Goal: Transaction & Acquisition: Purchase product/service

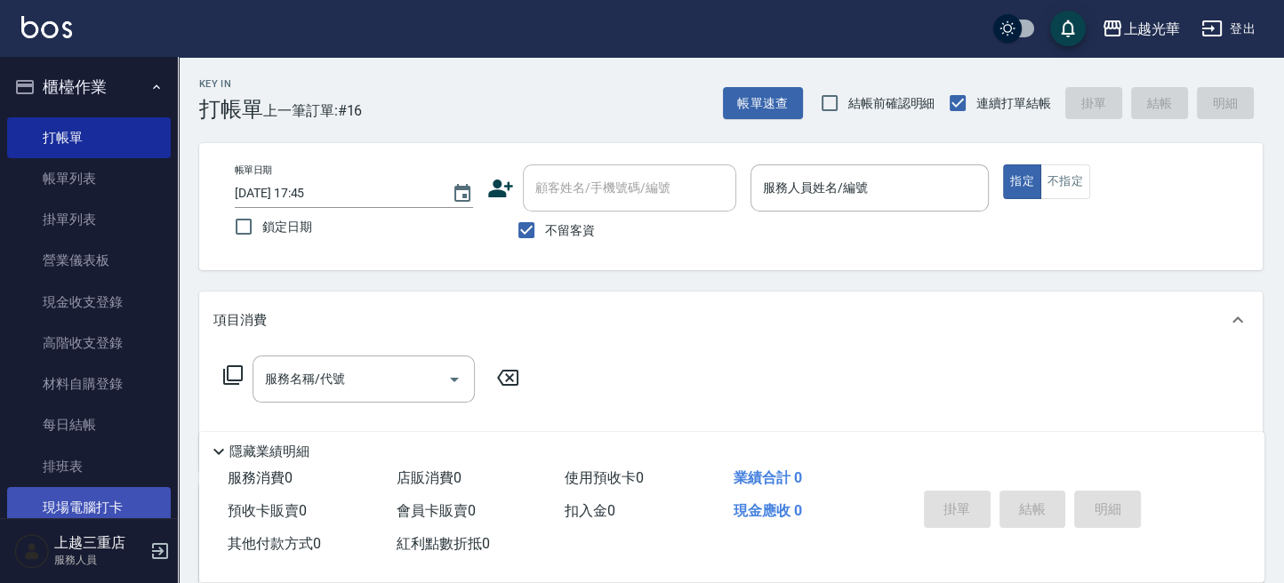
click at [84, 517] on link "現場電腦打卡" at bounding box center [89, 507] width 164 height 41
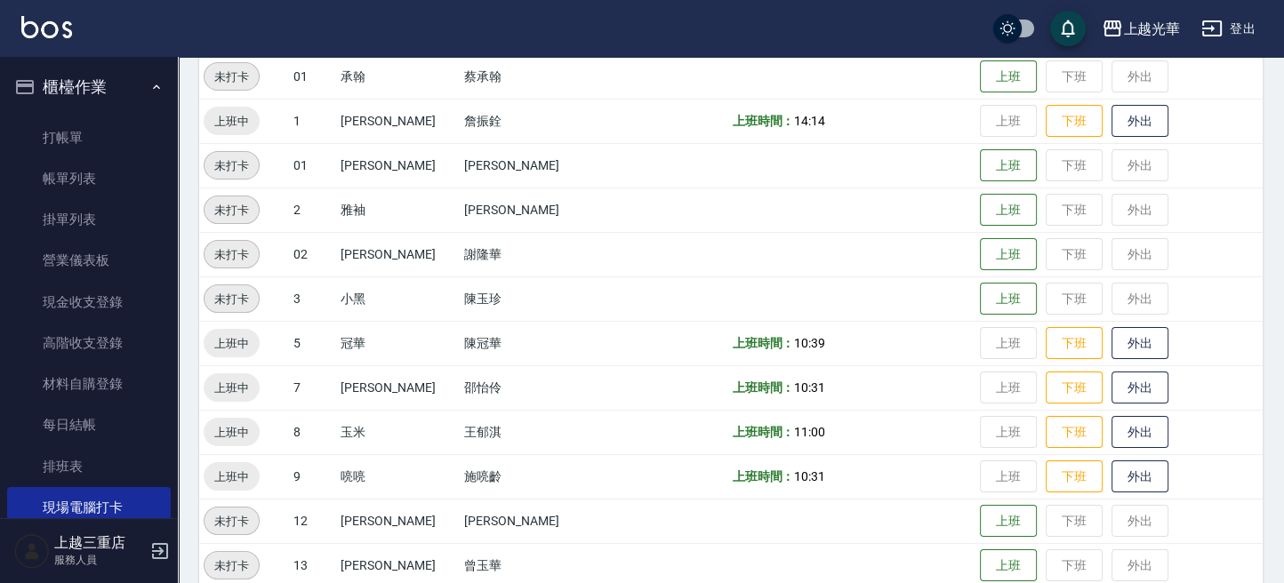
scroll to position [236, 0]
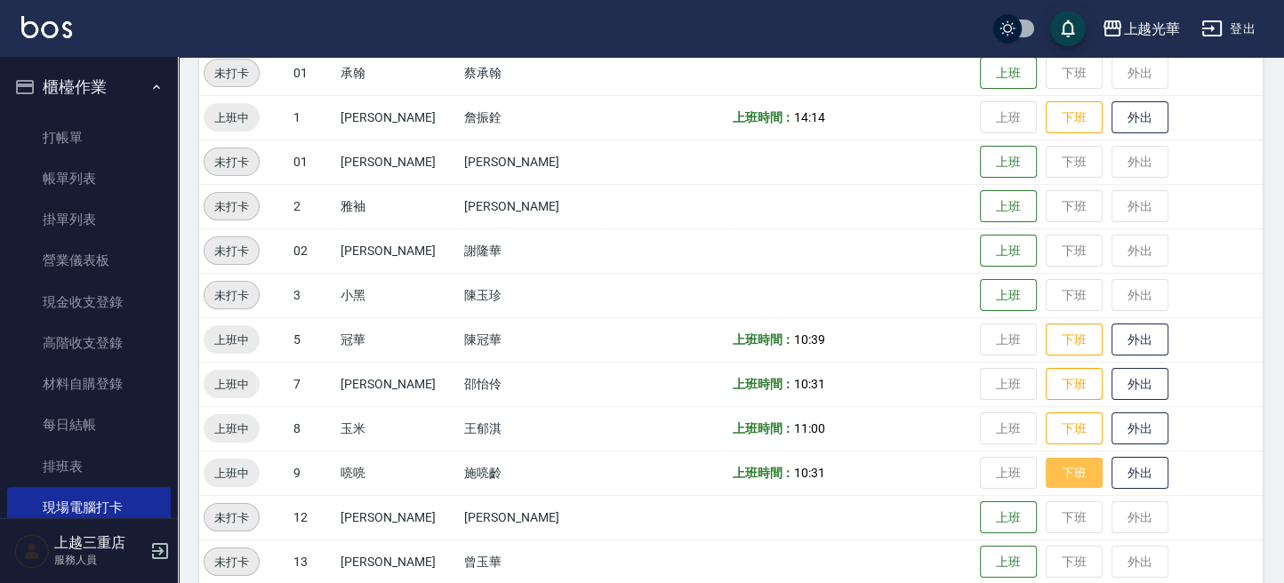
click at [1061, 469] on button "下班" at bounding box center [1073, 473] width 57 height 31
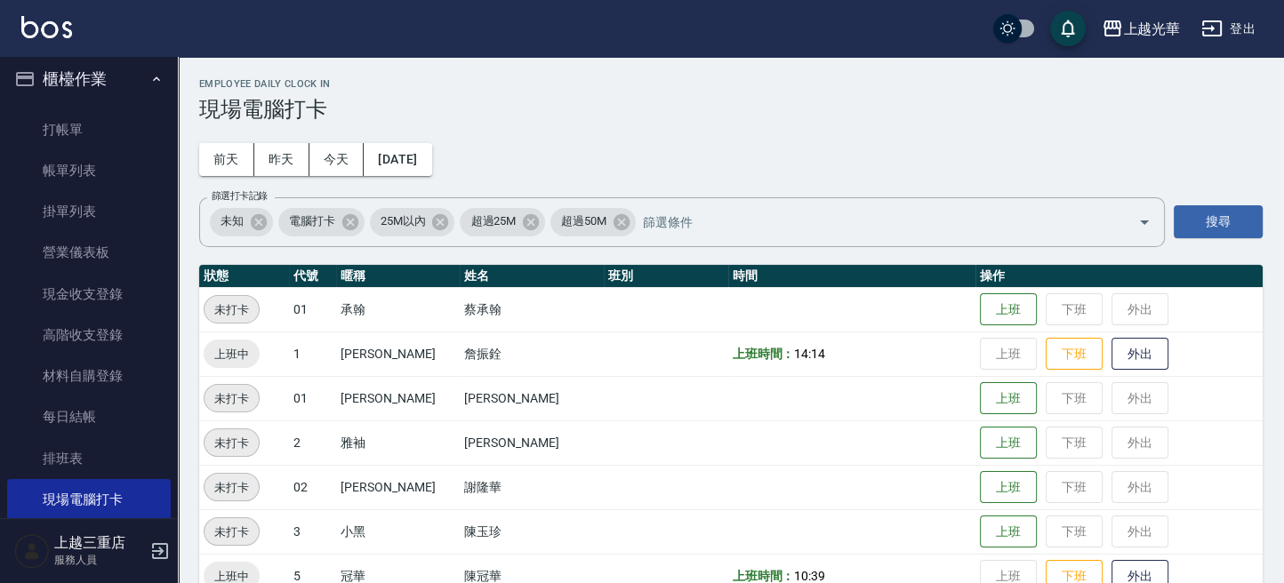
scroll to position [0, 0]
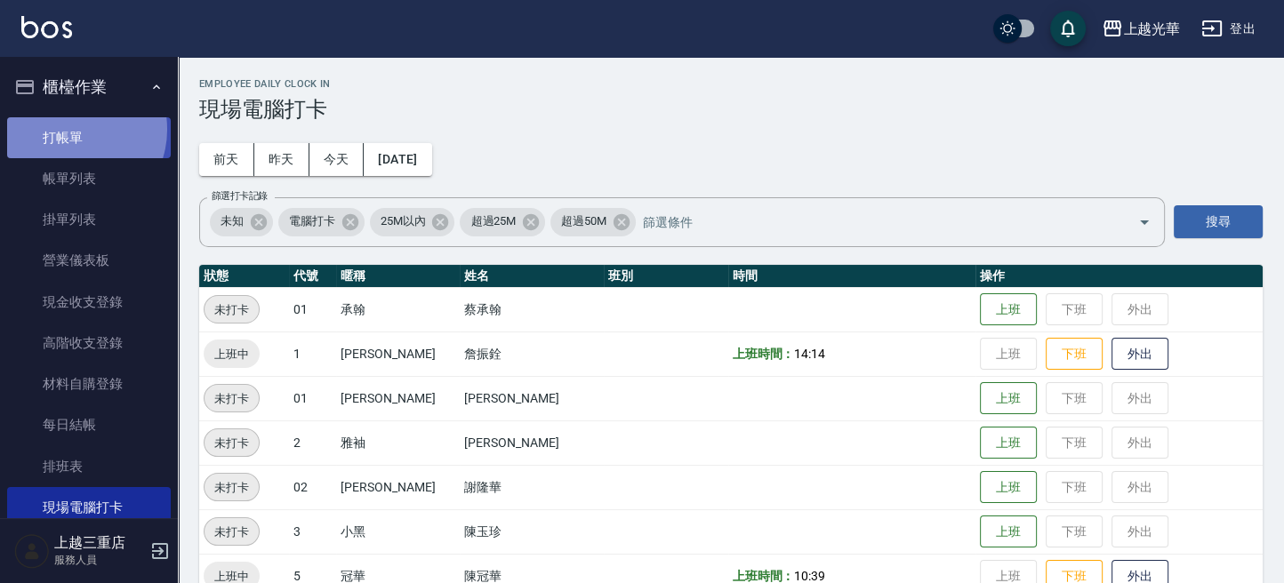
click at [71, 129] on link "打帳單" at bounding box center [89, 137] width 164 height 41
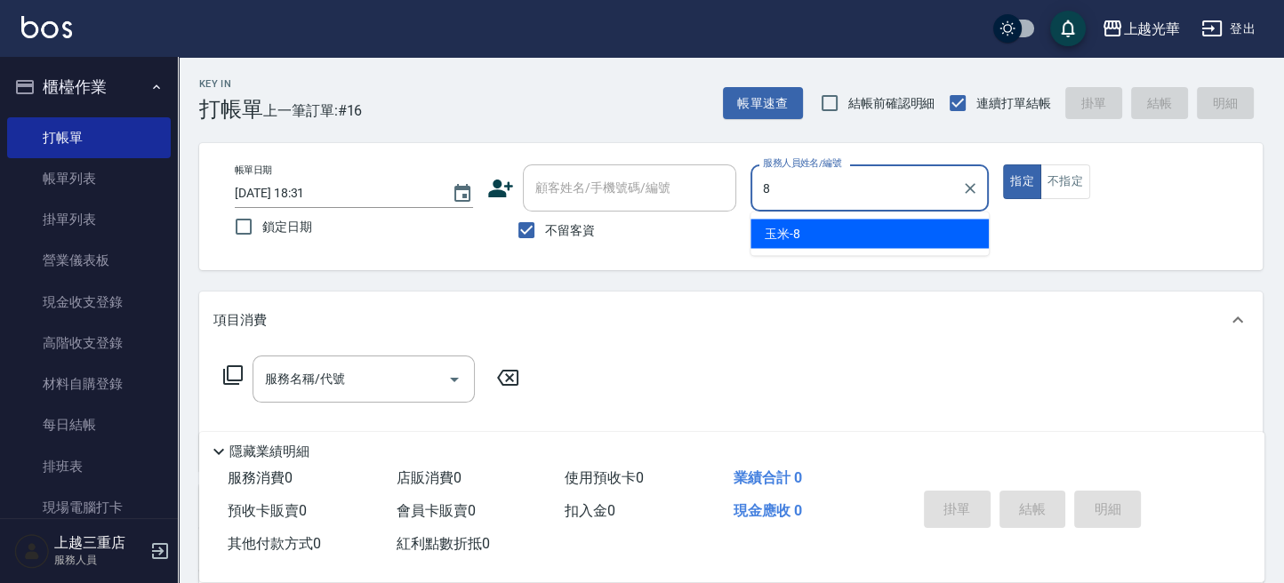
type input "玉米-8"
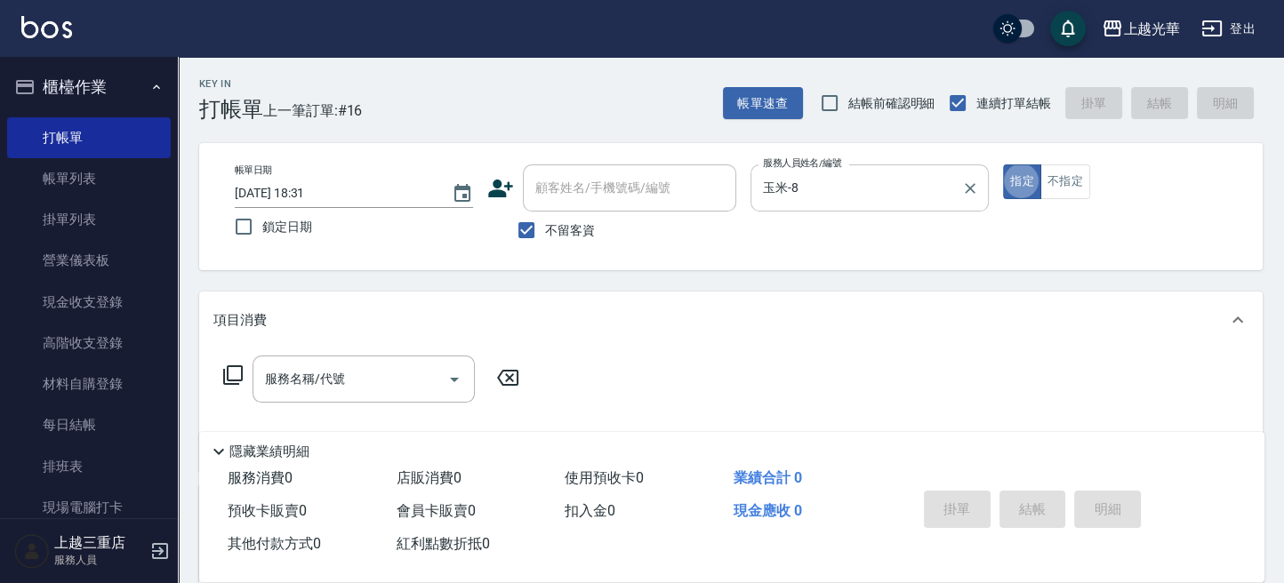
type button "true"
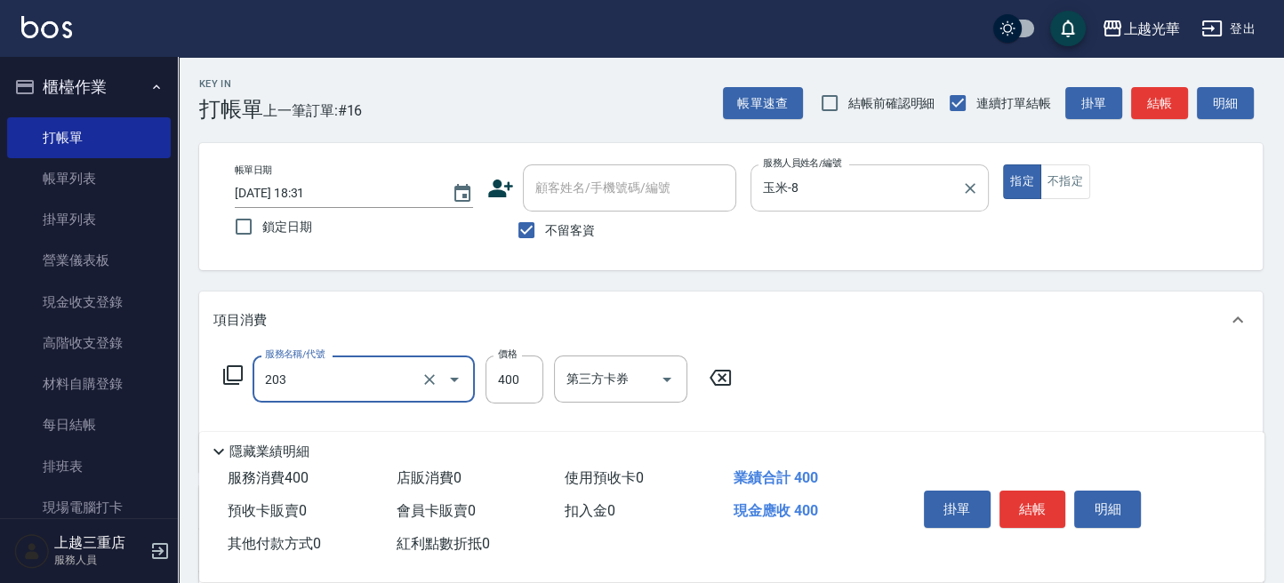
type input "指定單剪(203)"
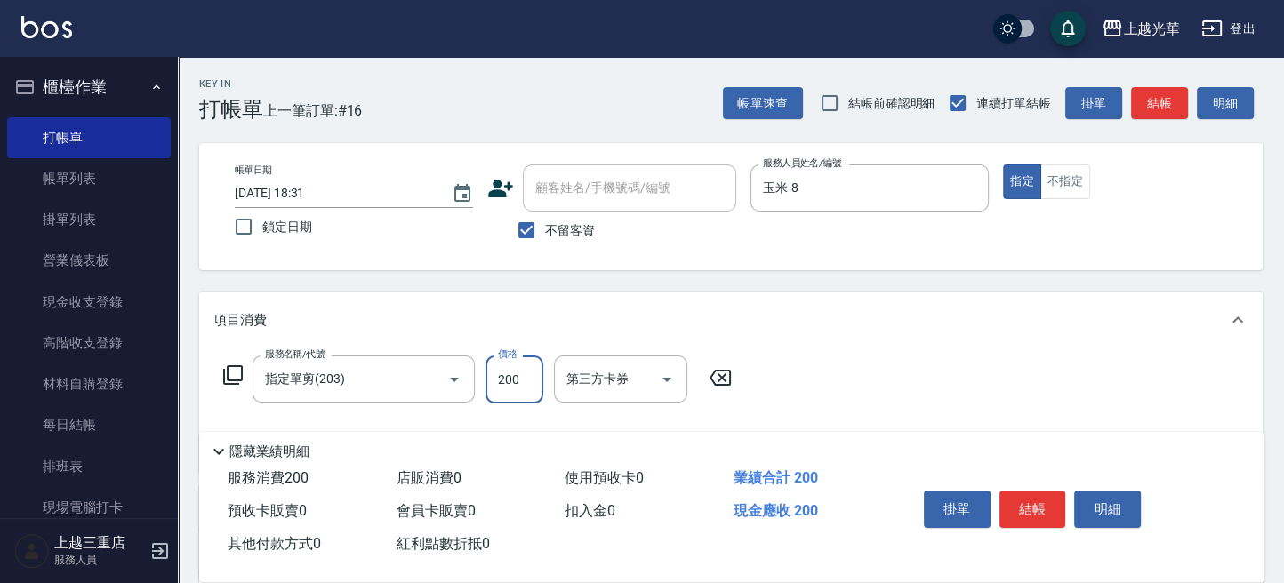
type input "200"
click at [1180, 103] on button "結帳" at bounding box center [1159, 103] width 57 height 33
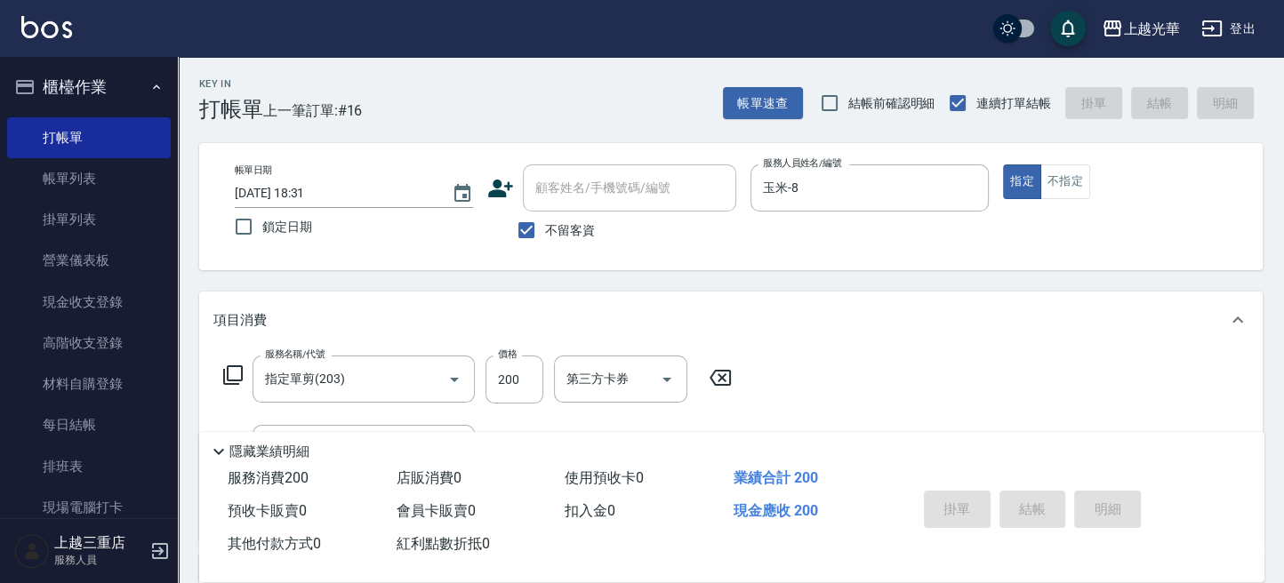
type input "[DATE] 18:32"
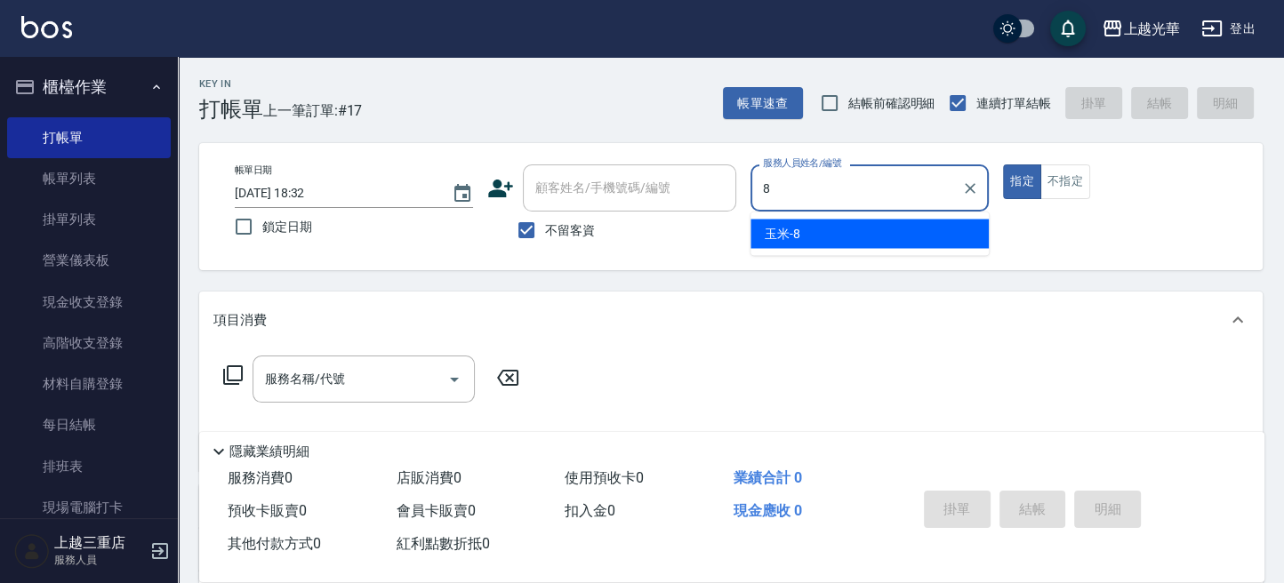
type input "玉米-8"
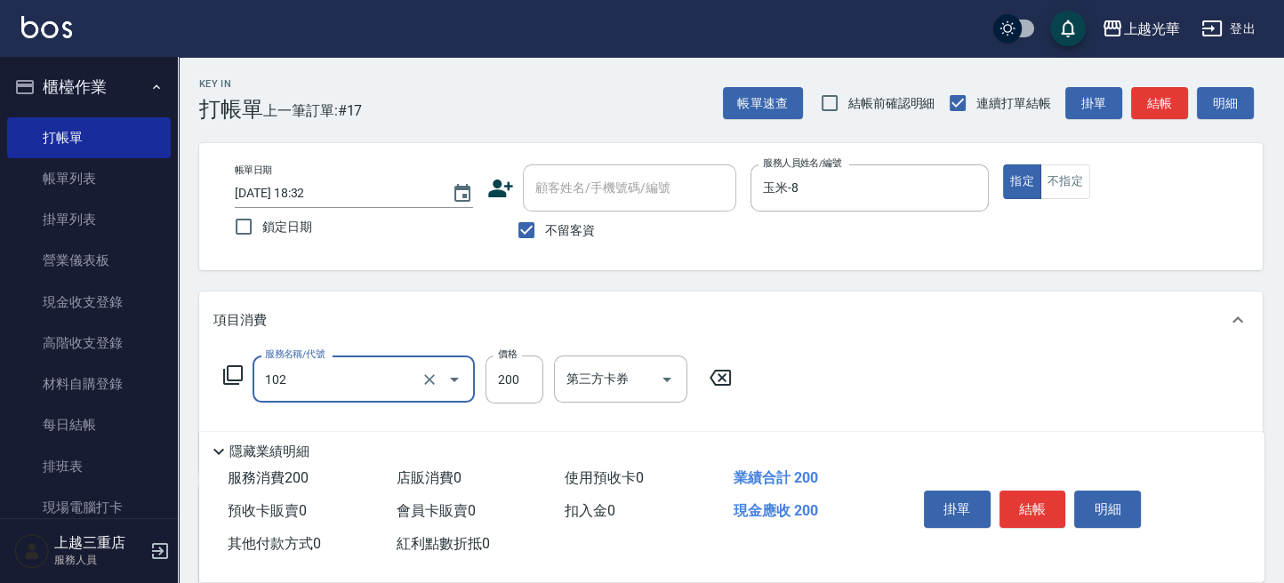
type input "指定洗髮(102)"
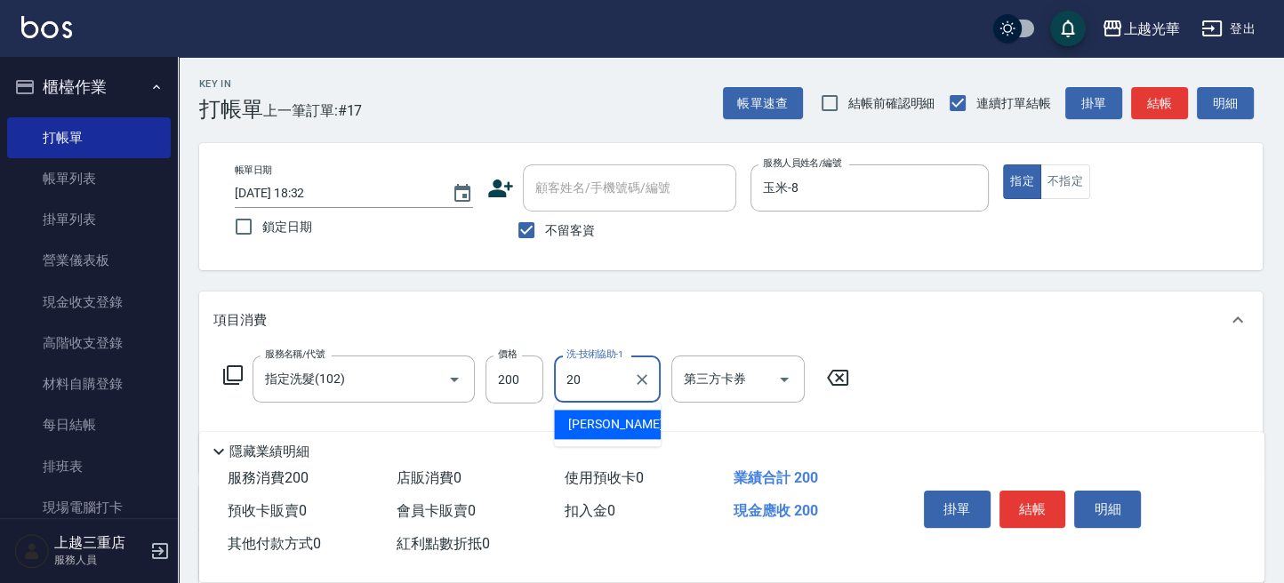
type input "[PERSON_NAME]-20"
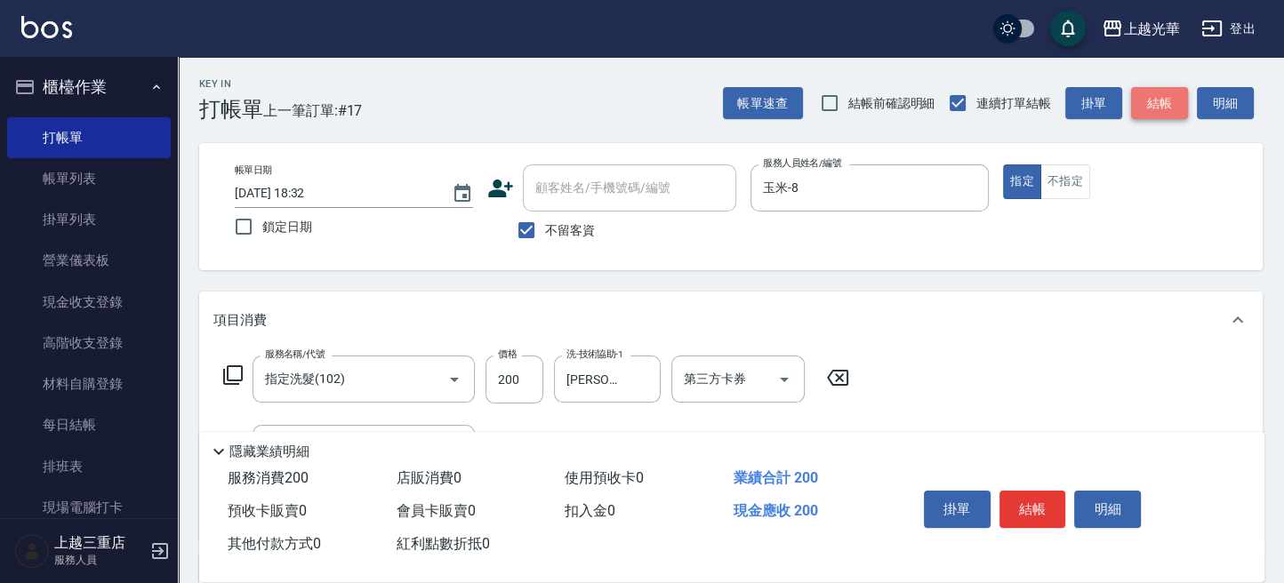
drag, startPoint x: 1160, startPoint y: 95, endPoint x: 1150, endPoint y: 92, distance: 10.1
click at [1156, 95] on button "結帳" at bounding box center [1159, 103] width 57 height 33
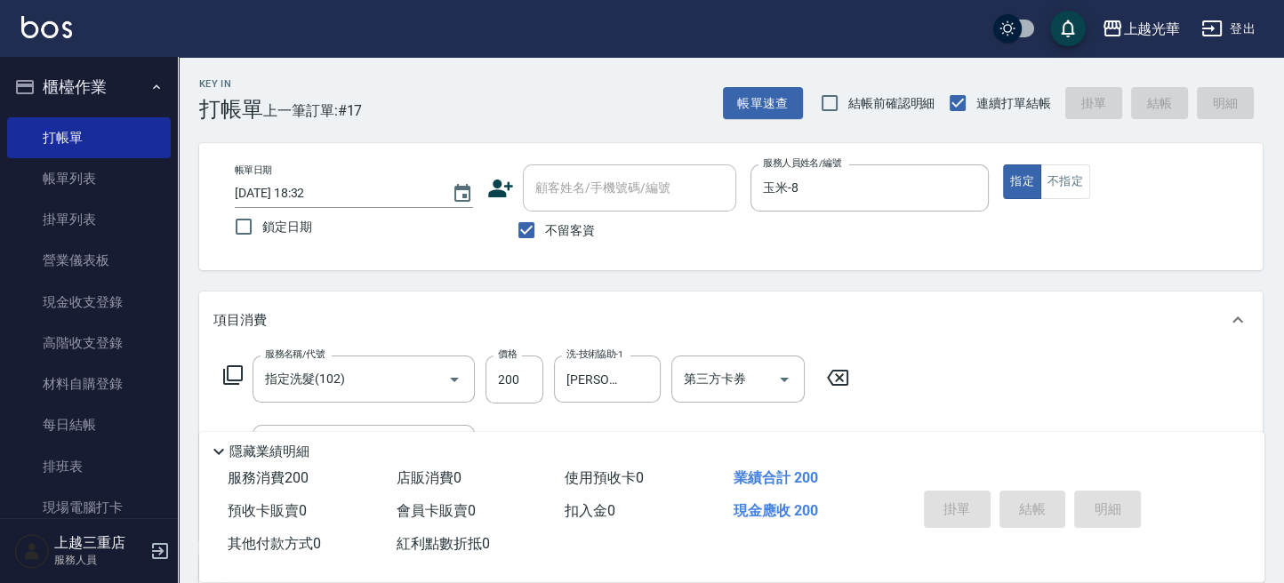
type input "[DATE] 18:41"
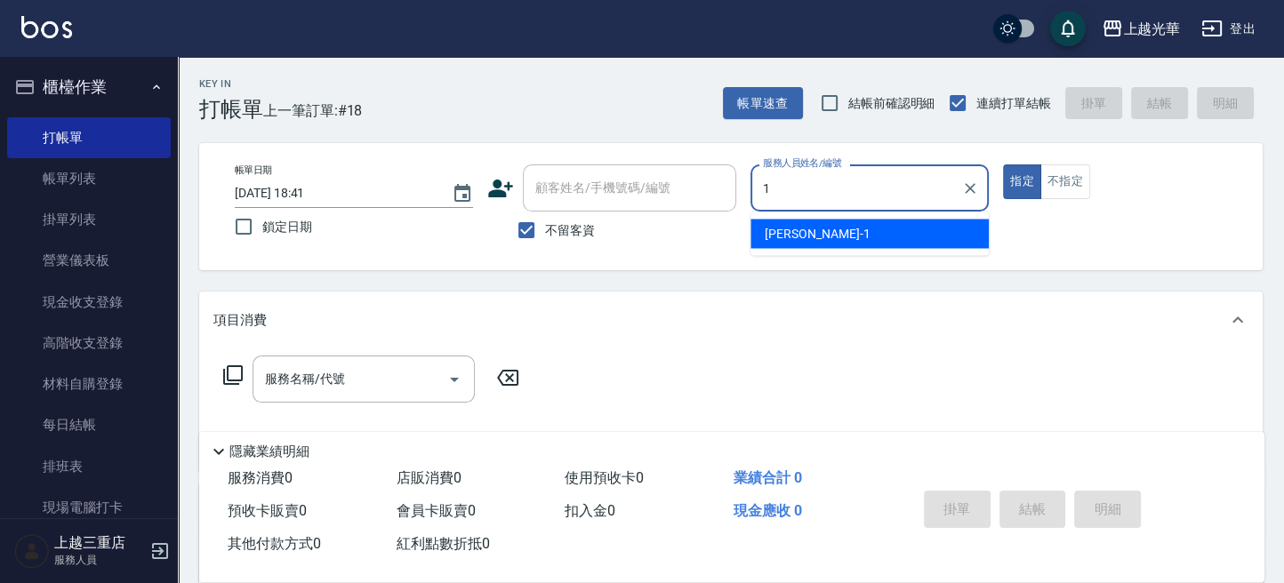
type input "小詹-1"
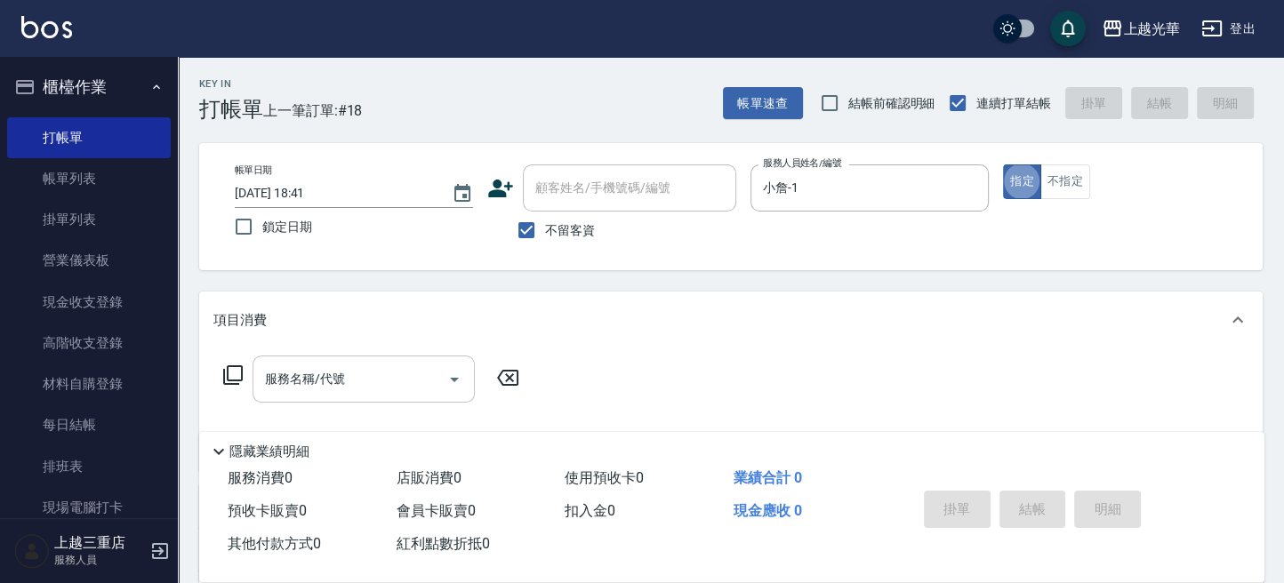
click at [296, 393] on input "服務名稱/代號" at bounding box center [350, 379] width 180 height 31
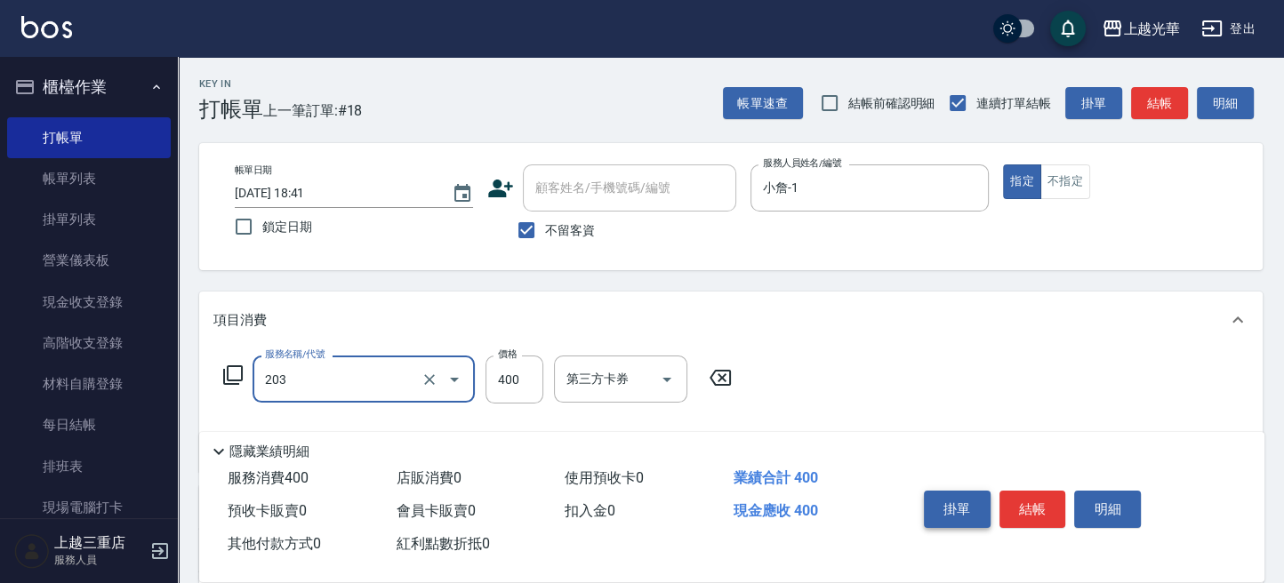
type input "指定單剪(203)"
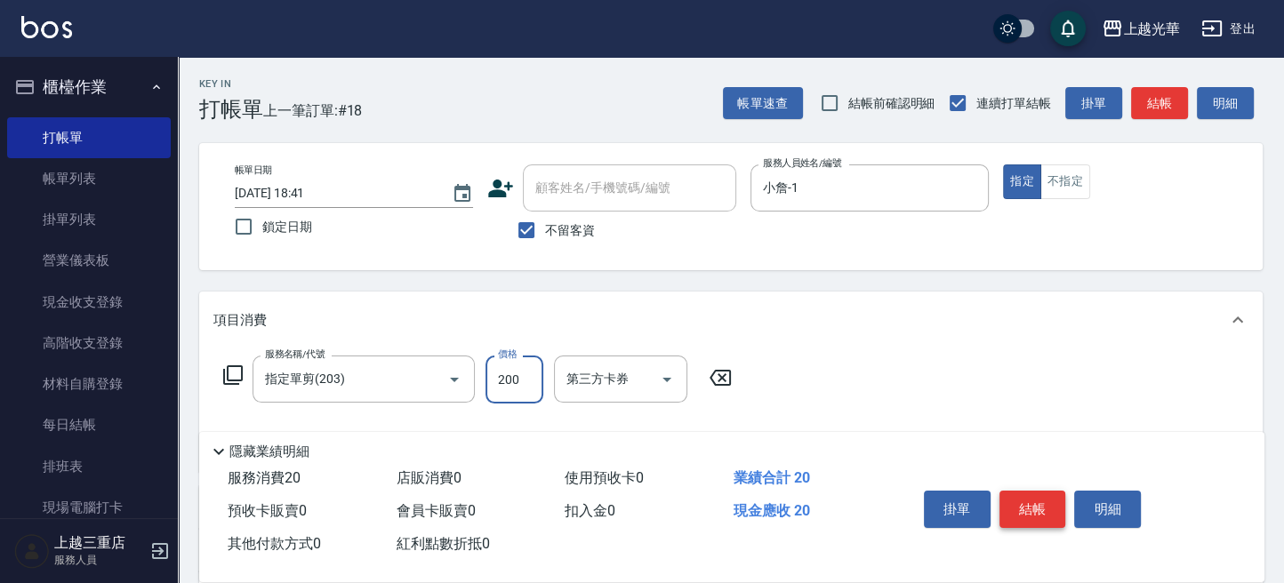
type input "200"
click at [1025, 503] on button "結帳" at bounding box center [1032, 509] width 67 height 37
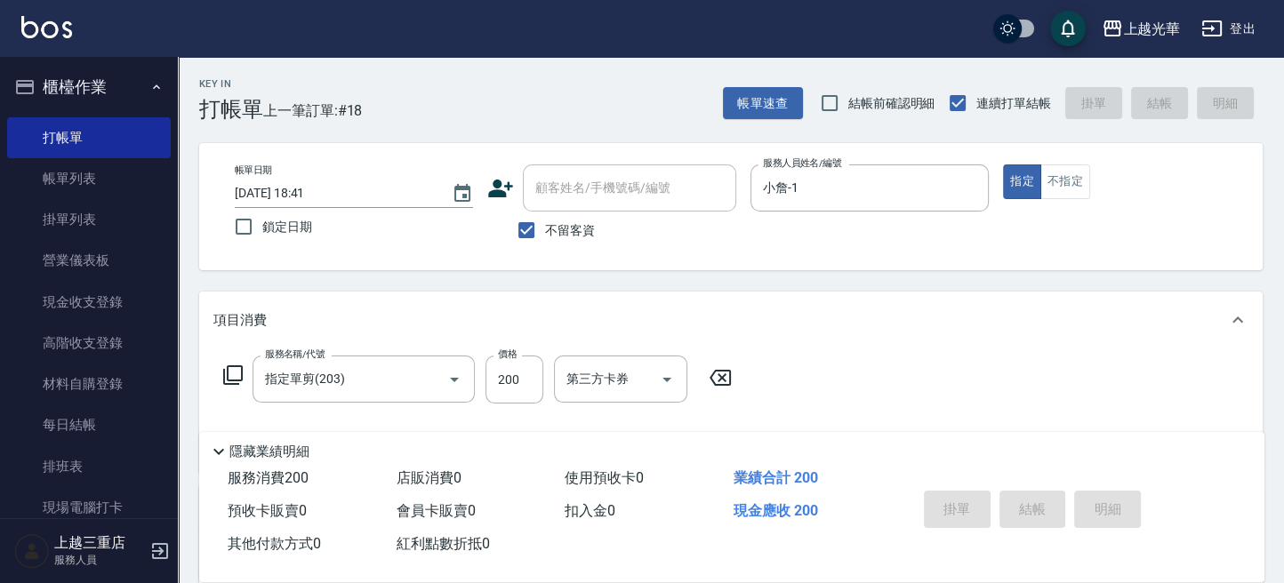
type input "[DATE] 18:42"
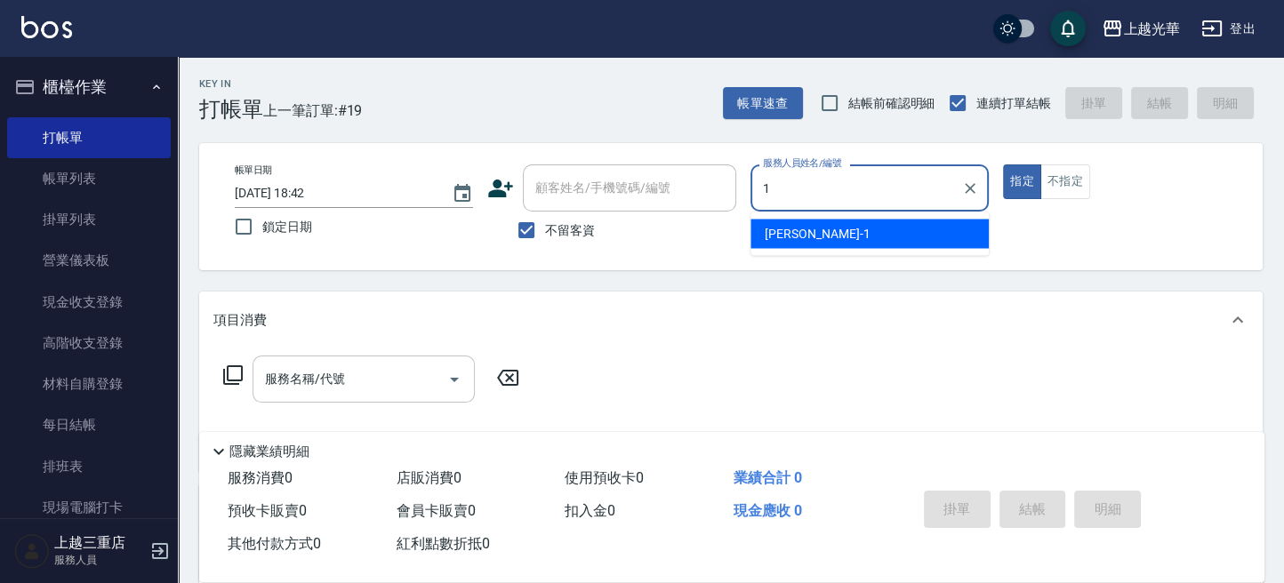
type input "小詹-1"
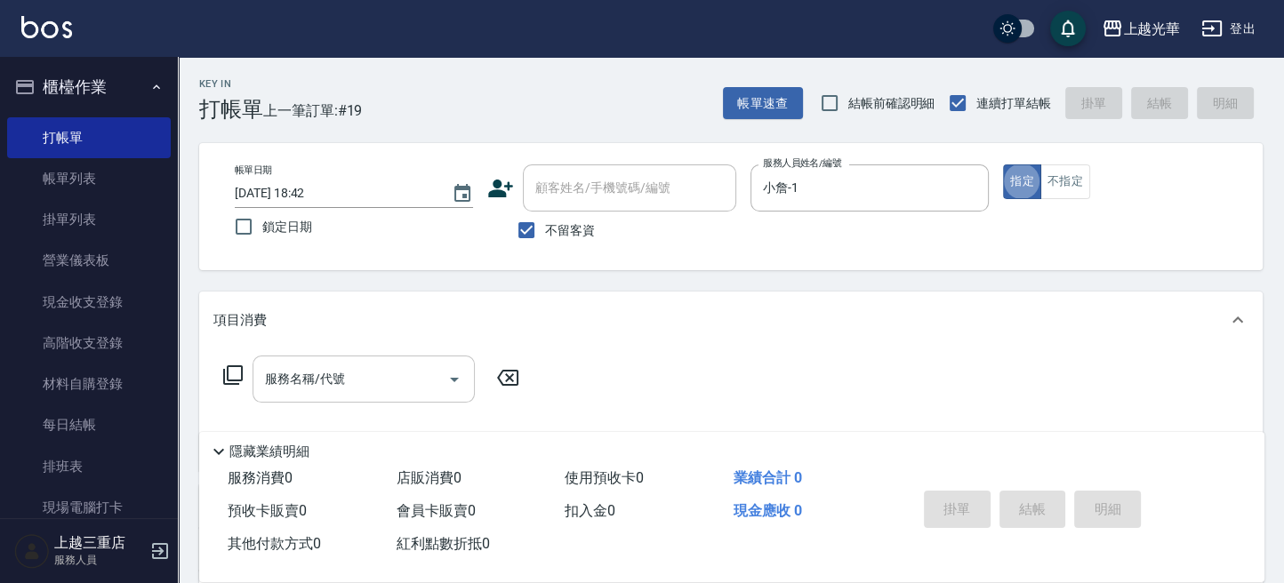
click at [320, 397] on div "服務名稱/代號" at bounding box center [363, 379] width 222 height 47
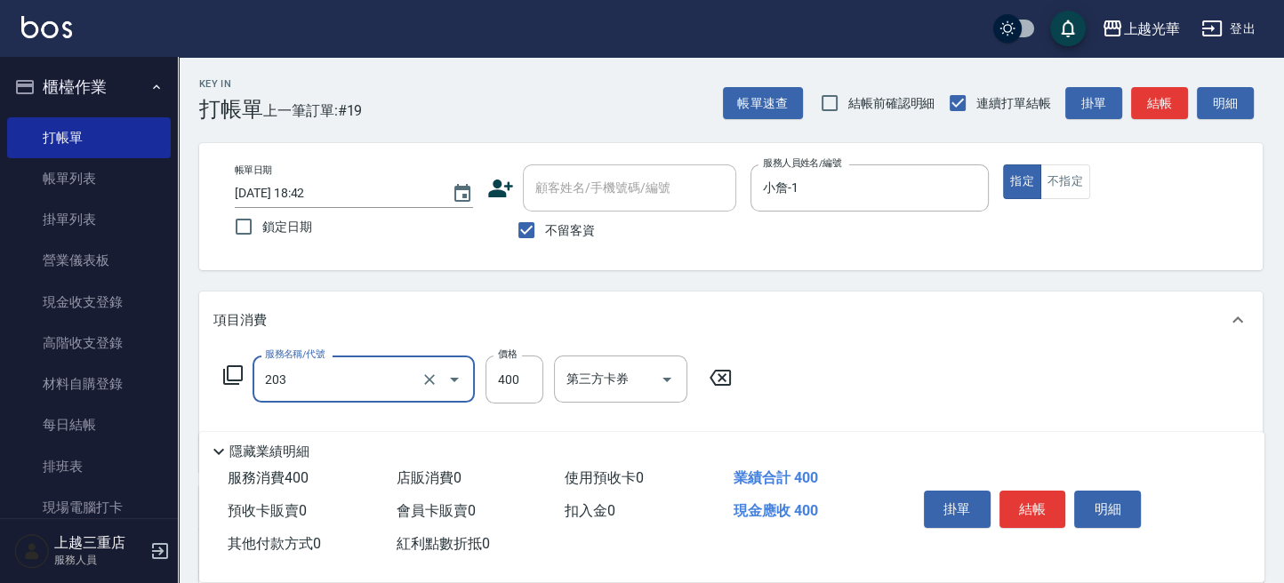
type input "指定單剪(203)"
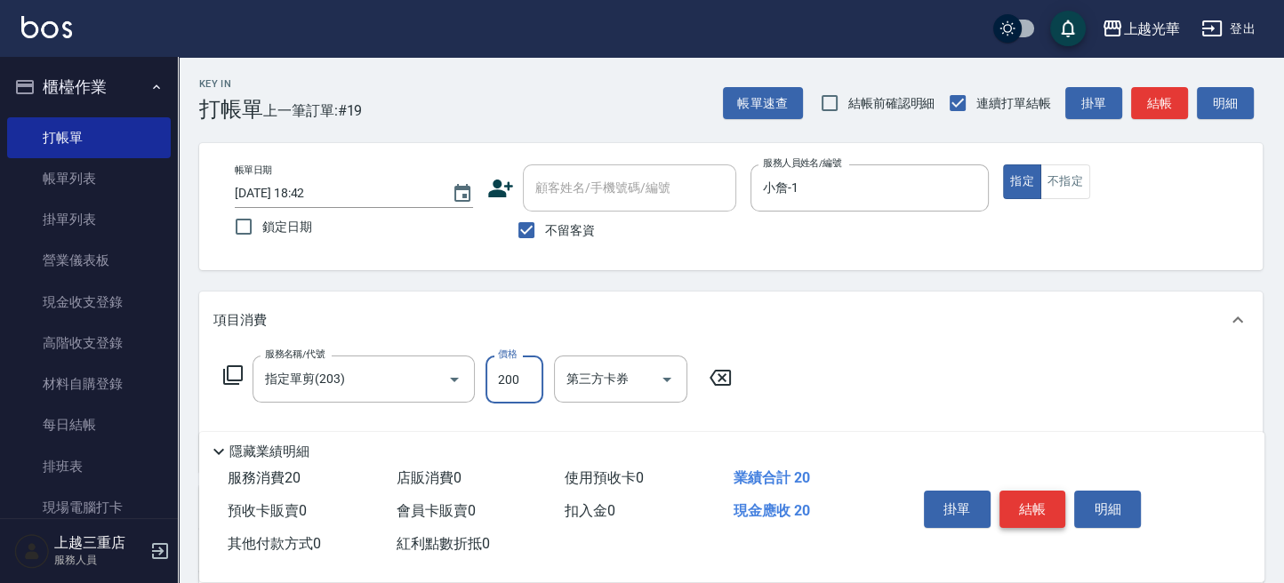
type input "200"
click at [1029, 508] on button "結帳" at bounding box center [1032, 509] width 67 height 37
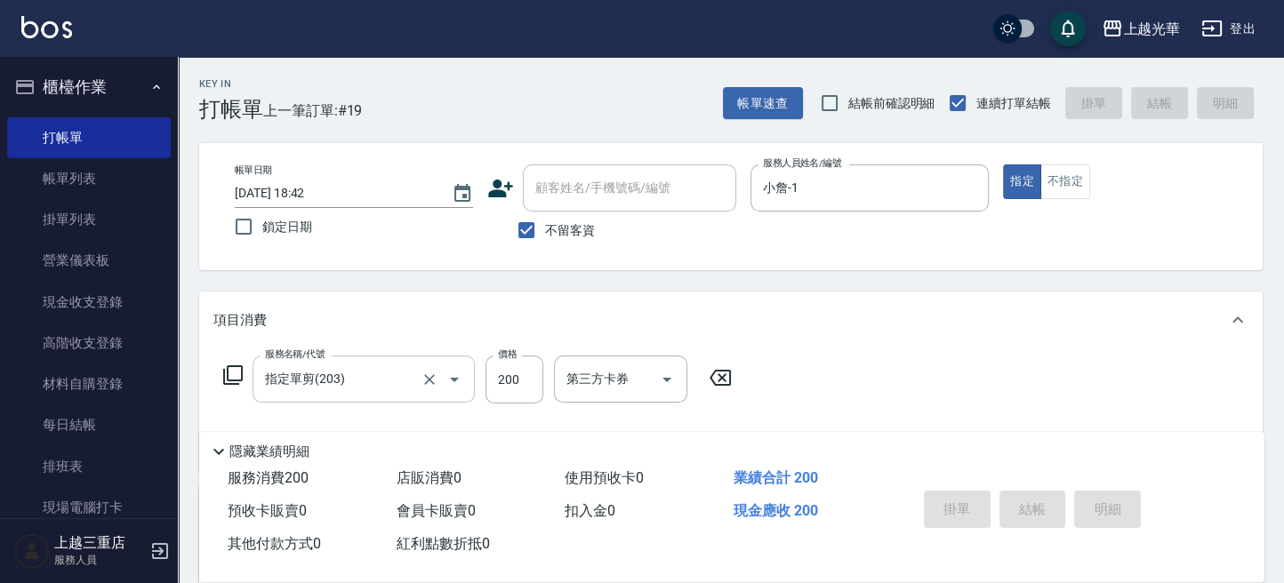
type input "[DATE] 18:46"
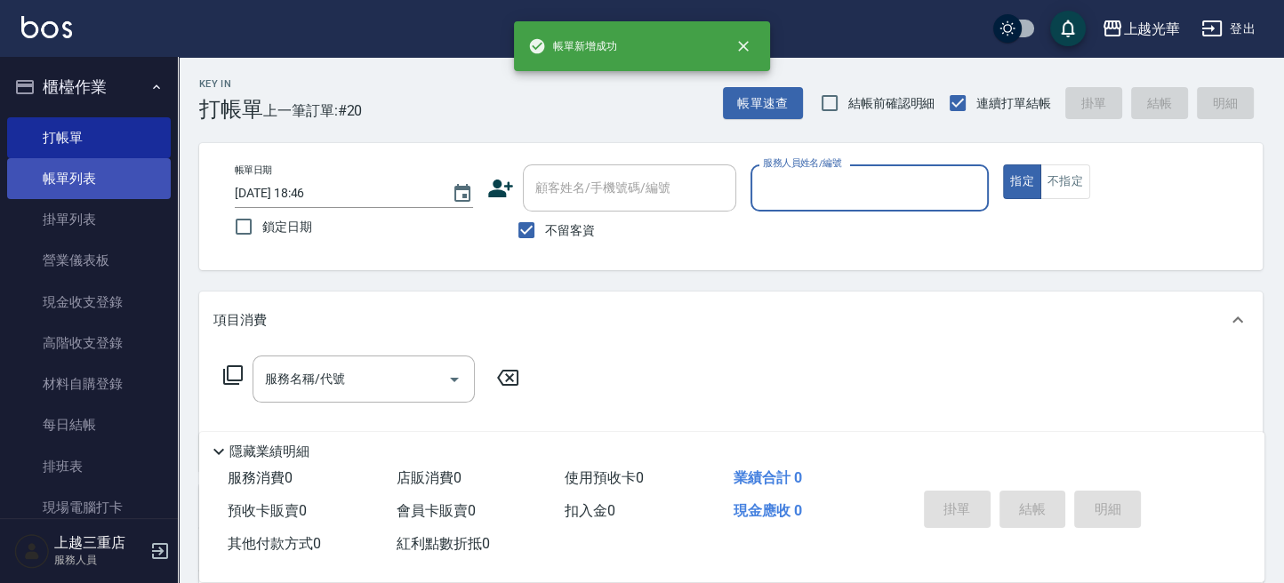
click at [99, 180] on link "帳單列表" at bounding box center [89, 178] width 164 height 41
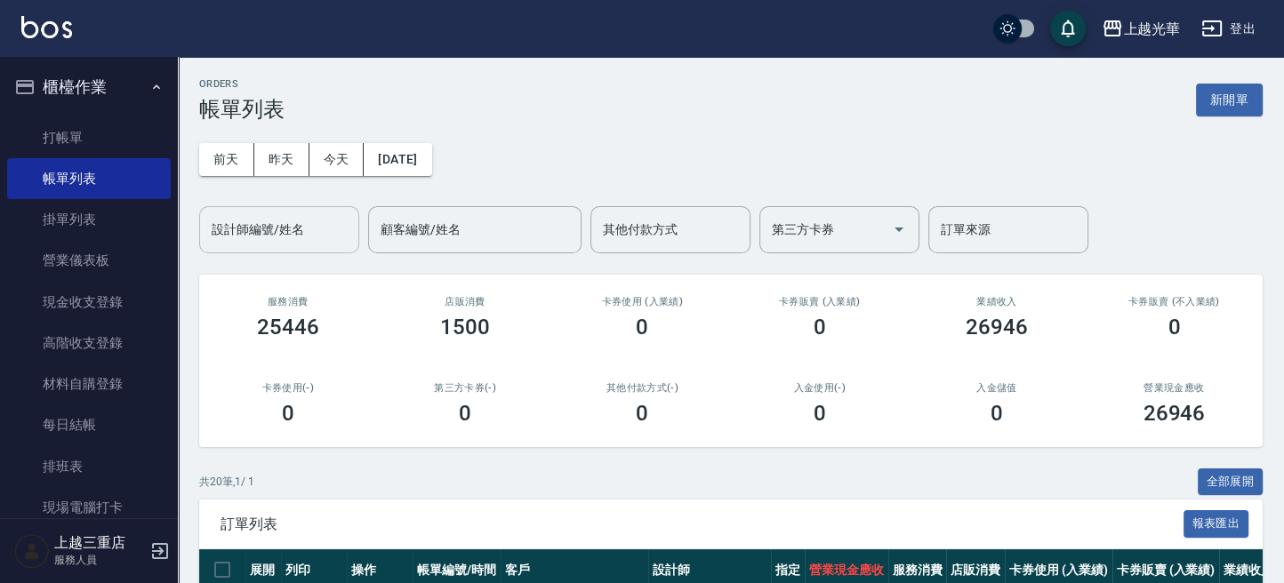
click at [280, 249] on div "設計師編號/姓名" at bounding box center [279, 229] width 160 height 47
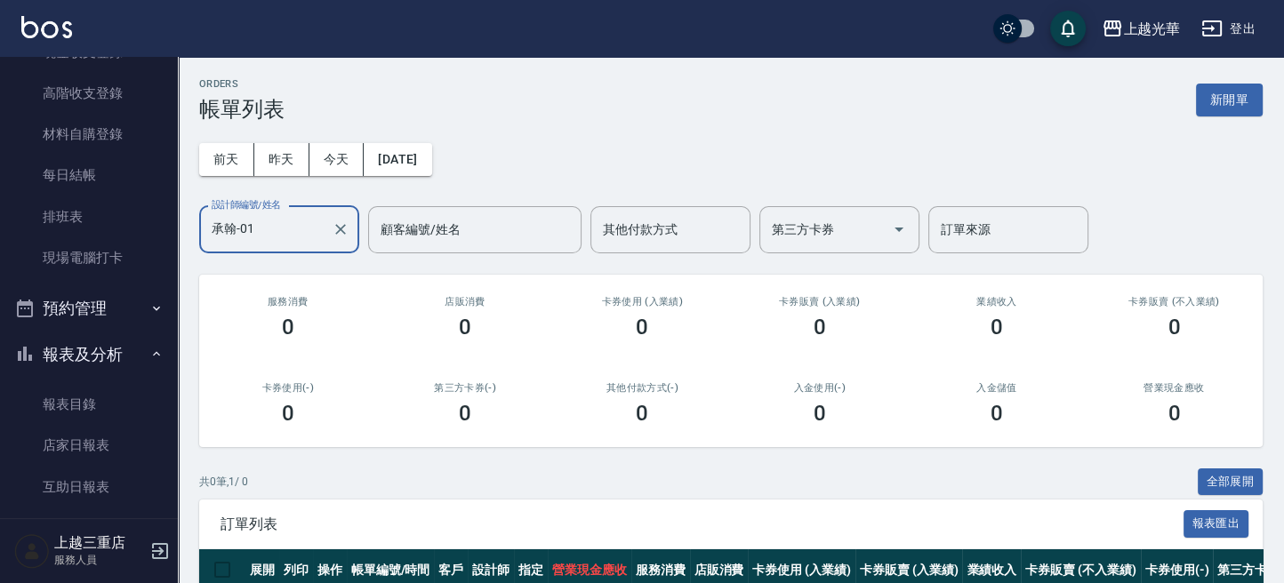
scroll to position [356, 0]
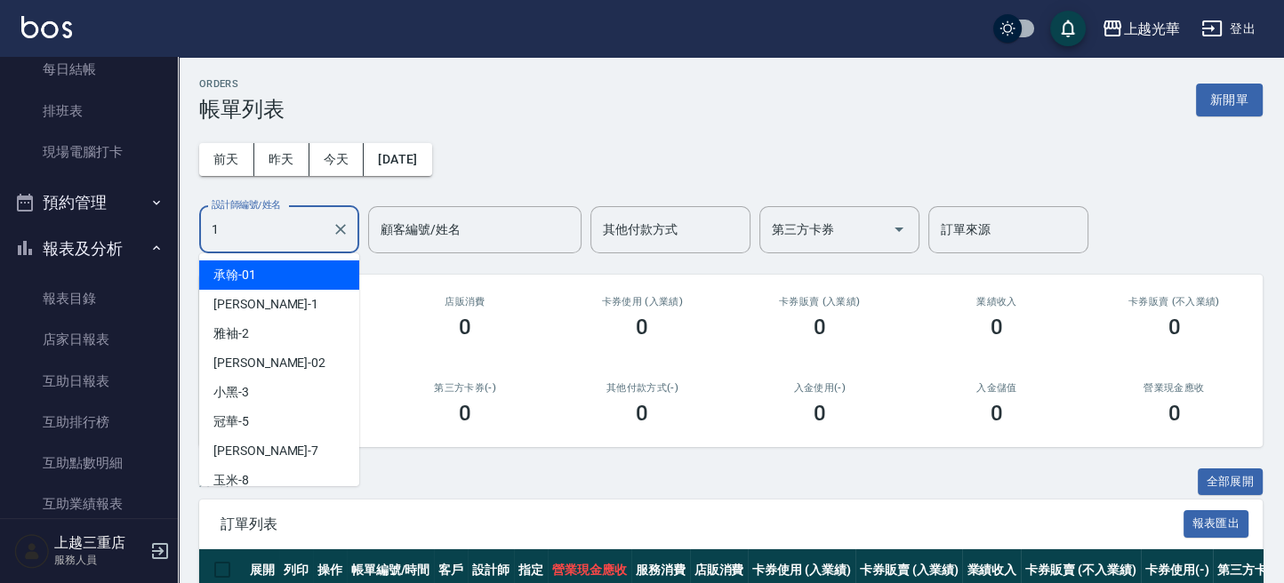
drag, startPoint x: 283, startPoint y: 226, endPoint x: 81, endPoint y: 231, distance: 201.9
click at [81, 231] on div "上越光華 登出 櫃檯作業 打帳單 帳單列表 掛單列表 營業儀表板 現金收支登錄 高階收支登錄 材料自購登錄 每日結帳 排班表 現場電腦打卡 預約管理 預約管理…" at bounding box center [642, 330] width 1284 height 661
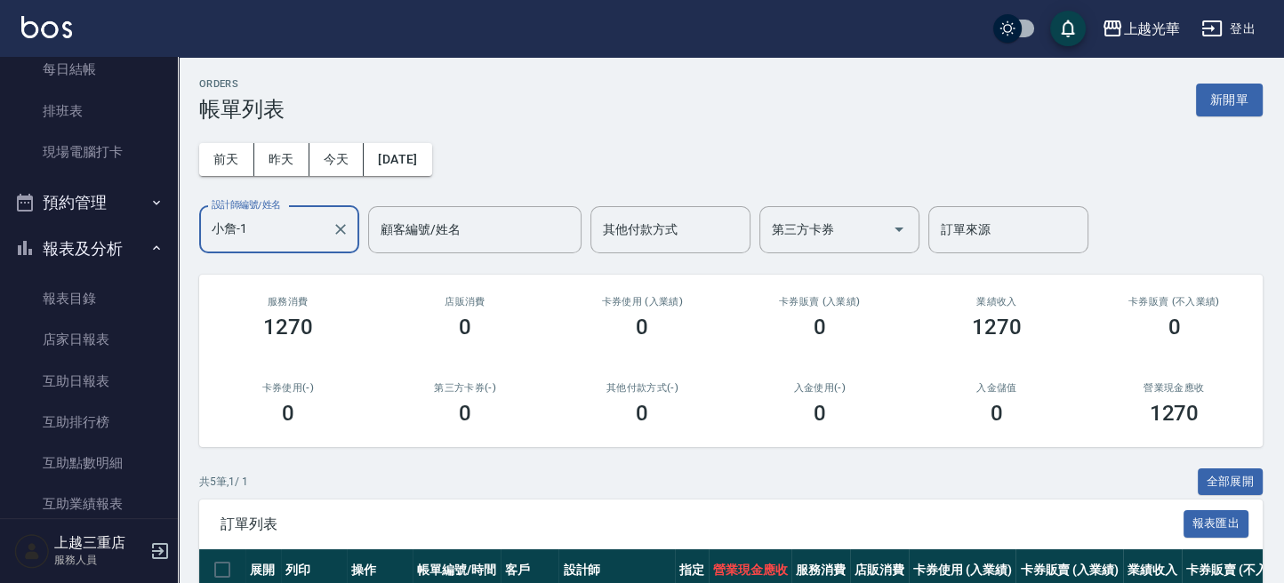
scroll to position [829, 0]
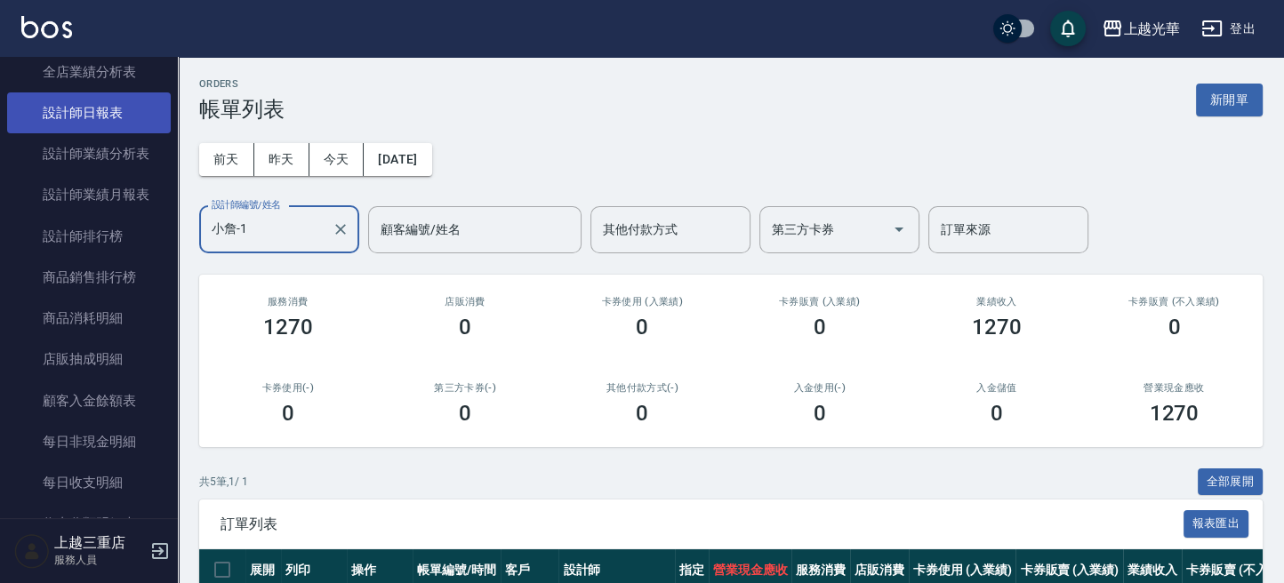
type input "小詹-1"
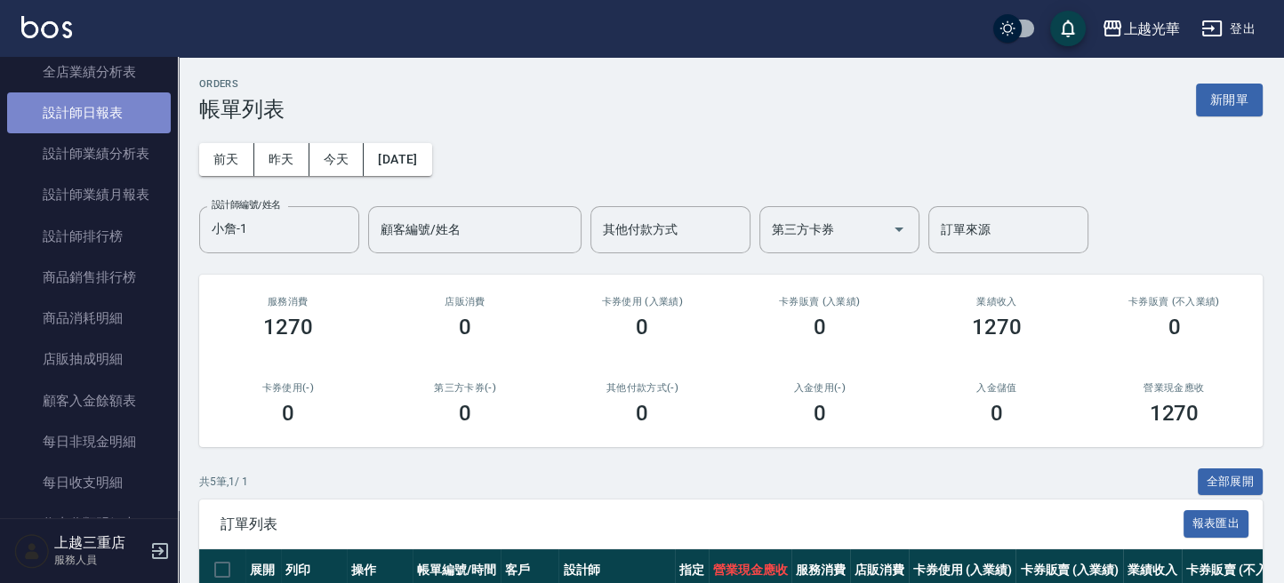
click at [118, 123] on link "設計師日報表" at bounding box center [89, 112] width 164 height 41
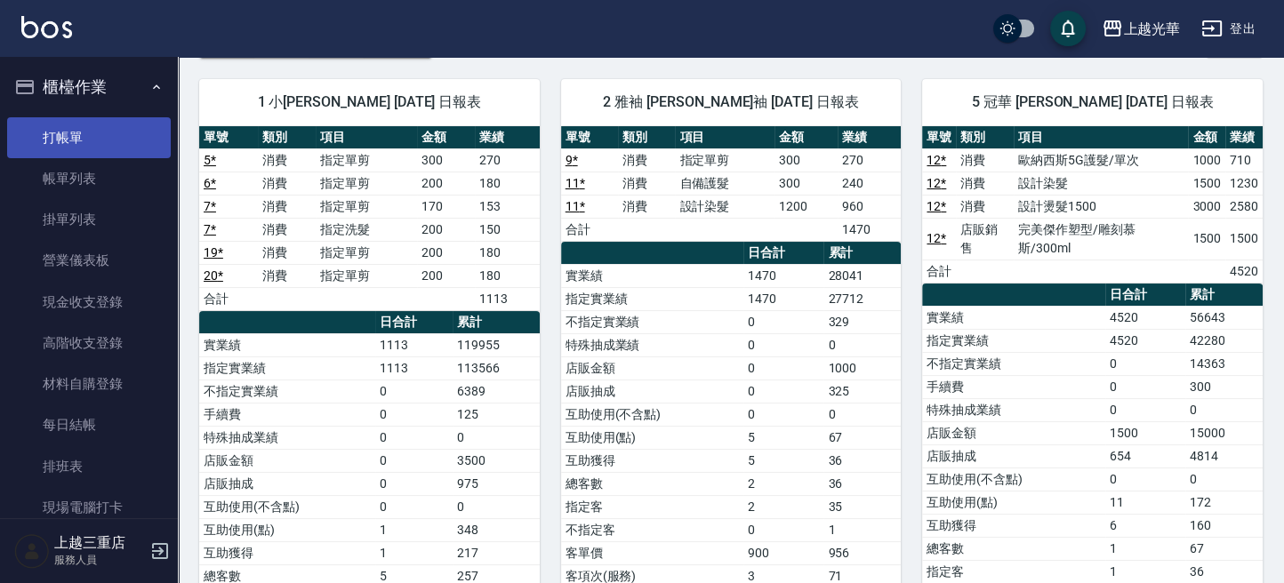
click at [81, 135] on link "打帳單" at bounding box center [89, 137] width 164 height 41
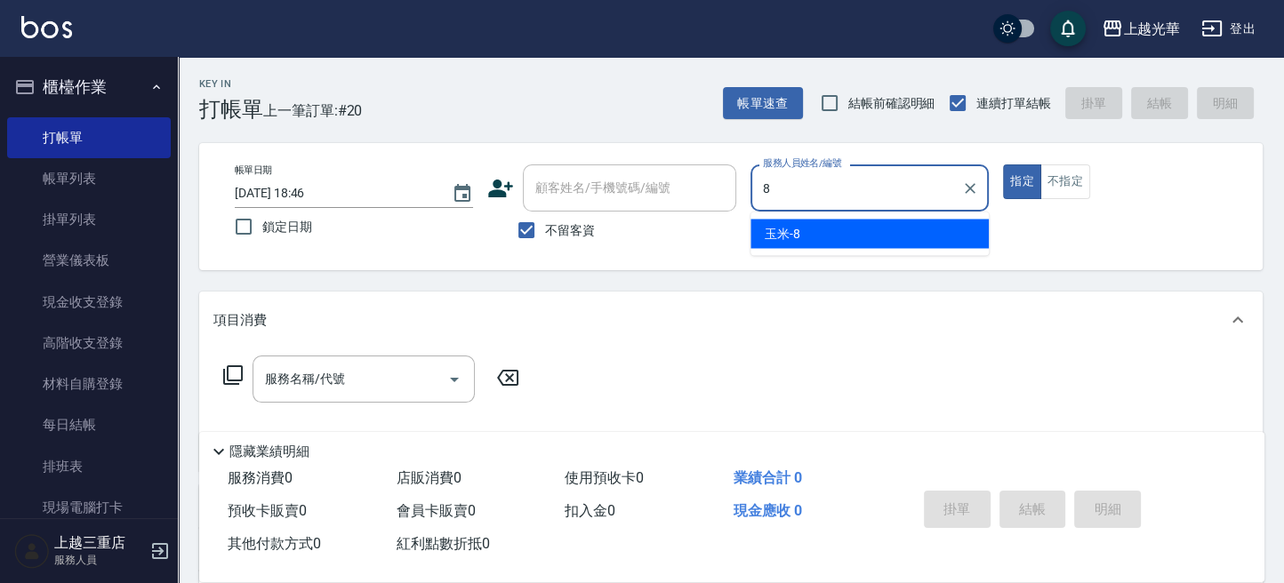
type input "玉米-8"
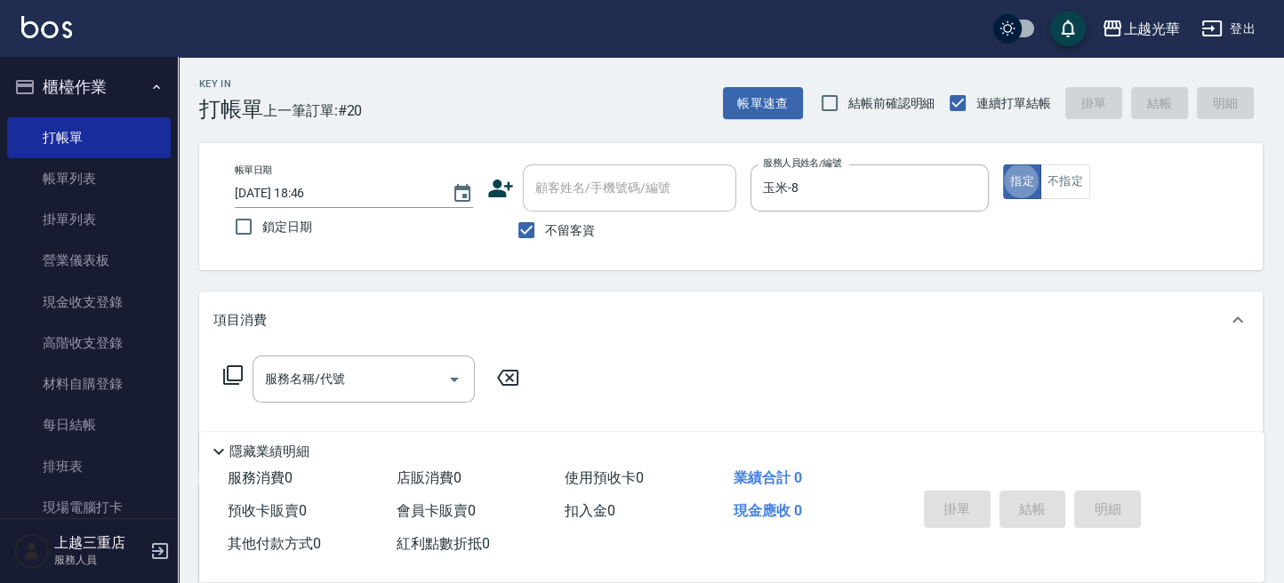
type button "true"
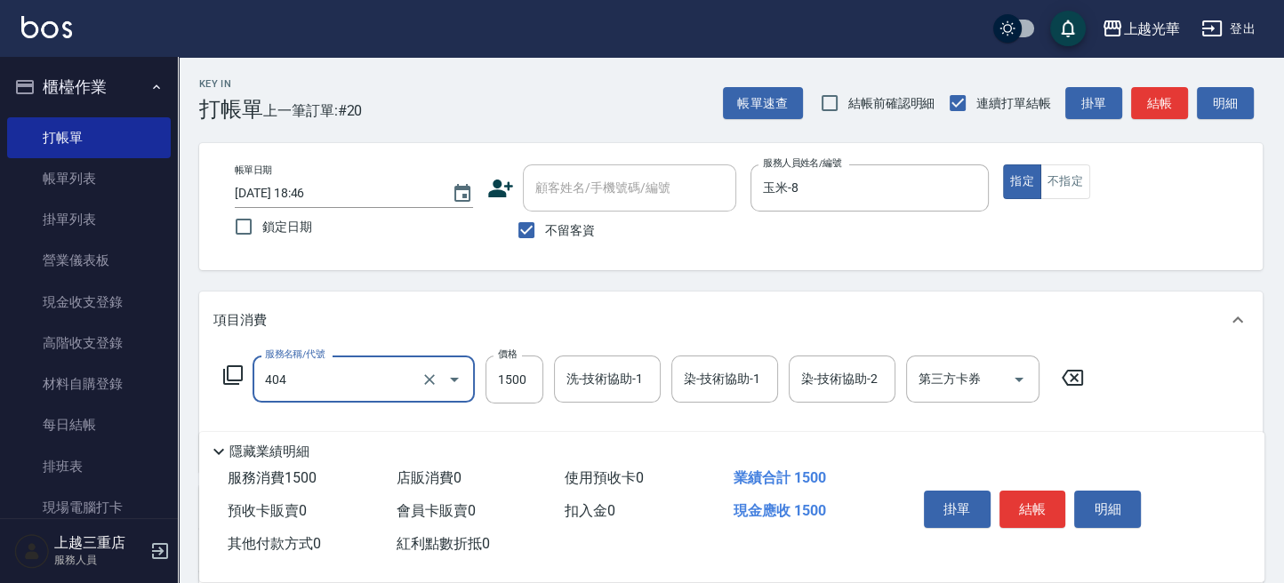
type input "設計染髮(404)"
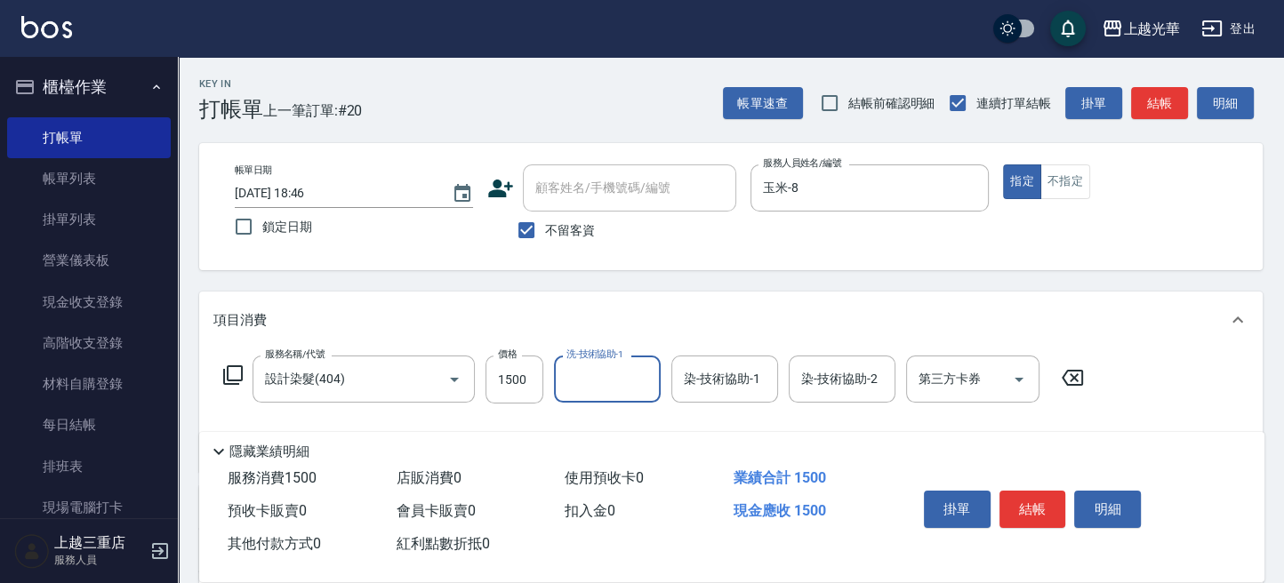
type input "8"
type input "[PERSON_NAME]-20"
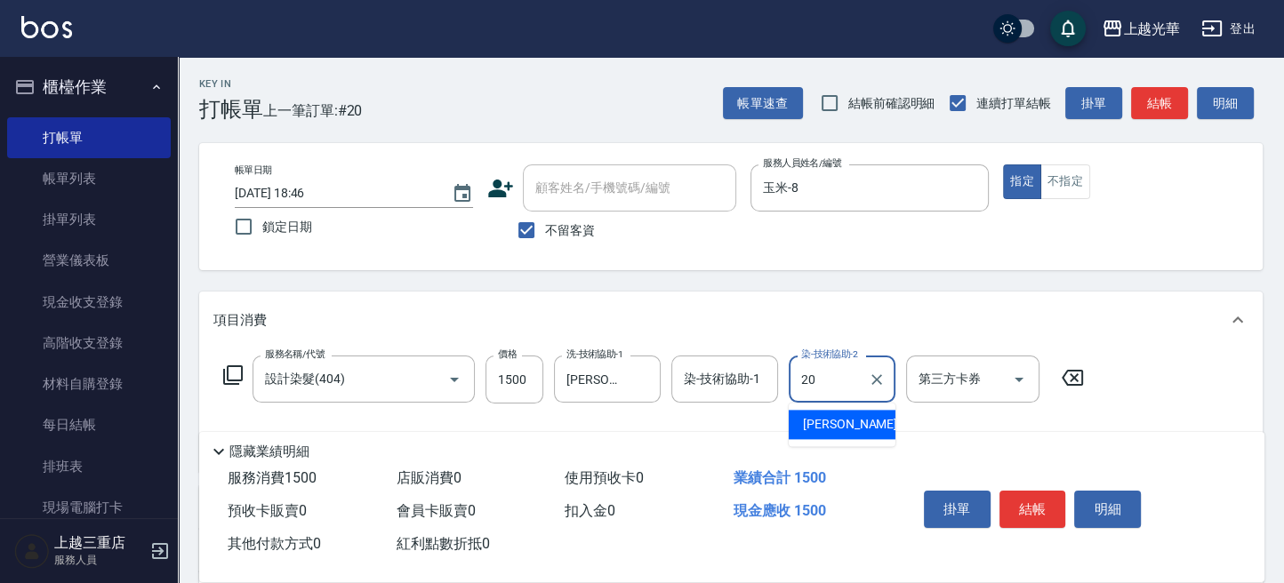
type input "[PERSON_NAME]-20"
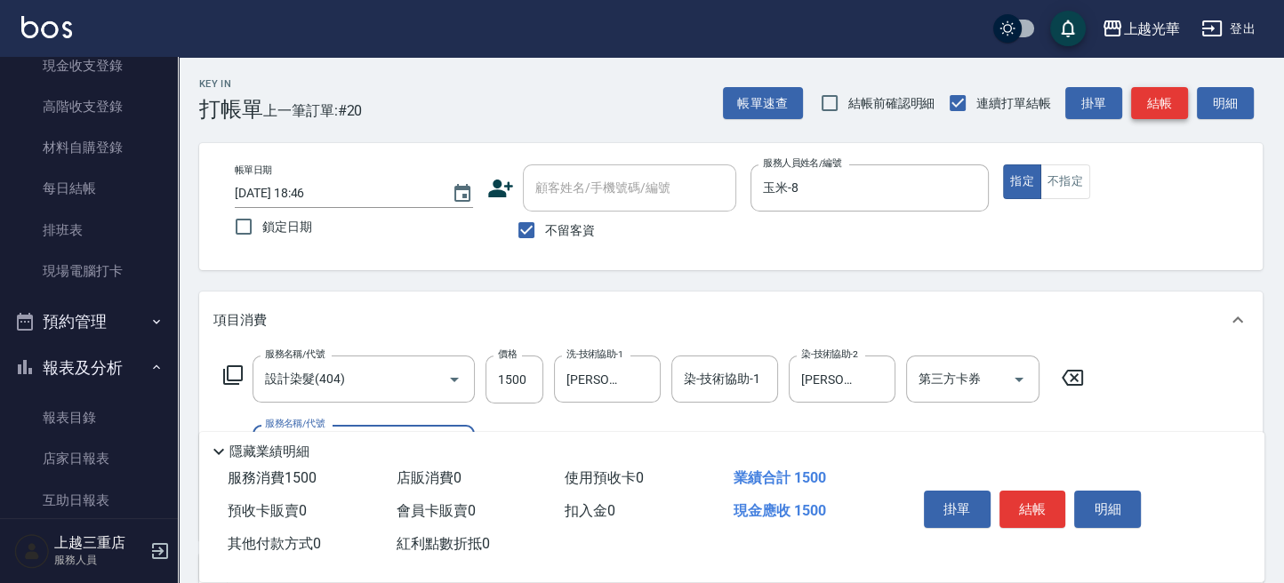
click at [1172, 108] on button "結帳" at bounding box center [1159, 103] width 57 height 33
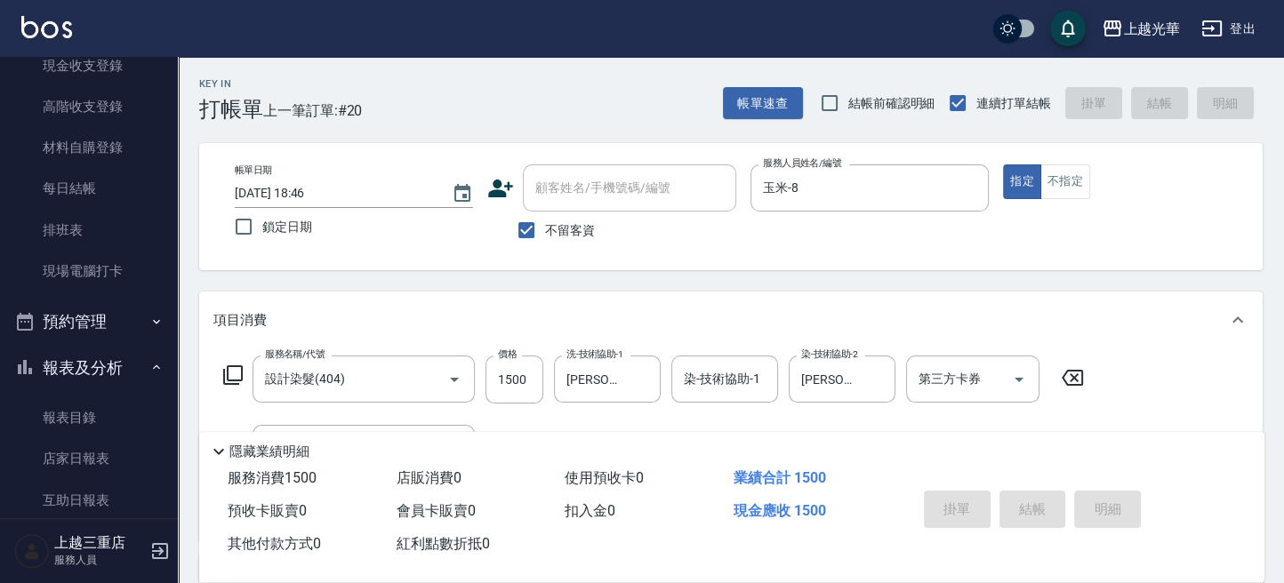
type input "[DATE] 19:01"
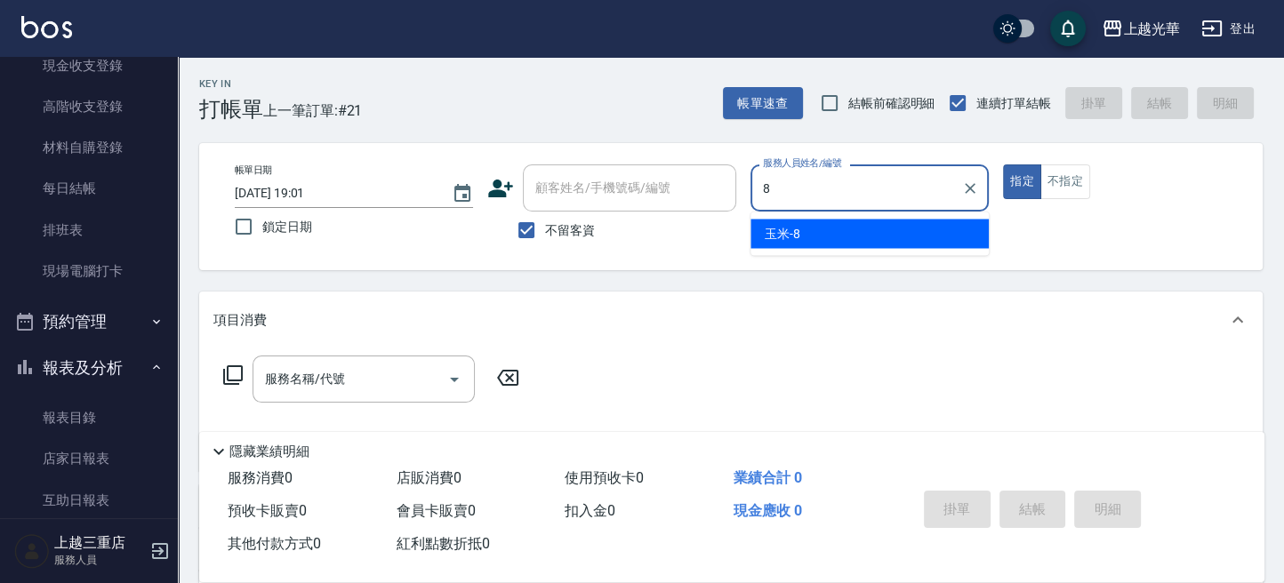
type input "玉米-8"
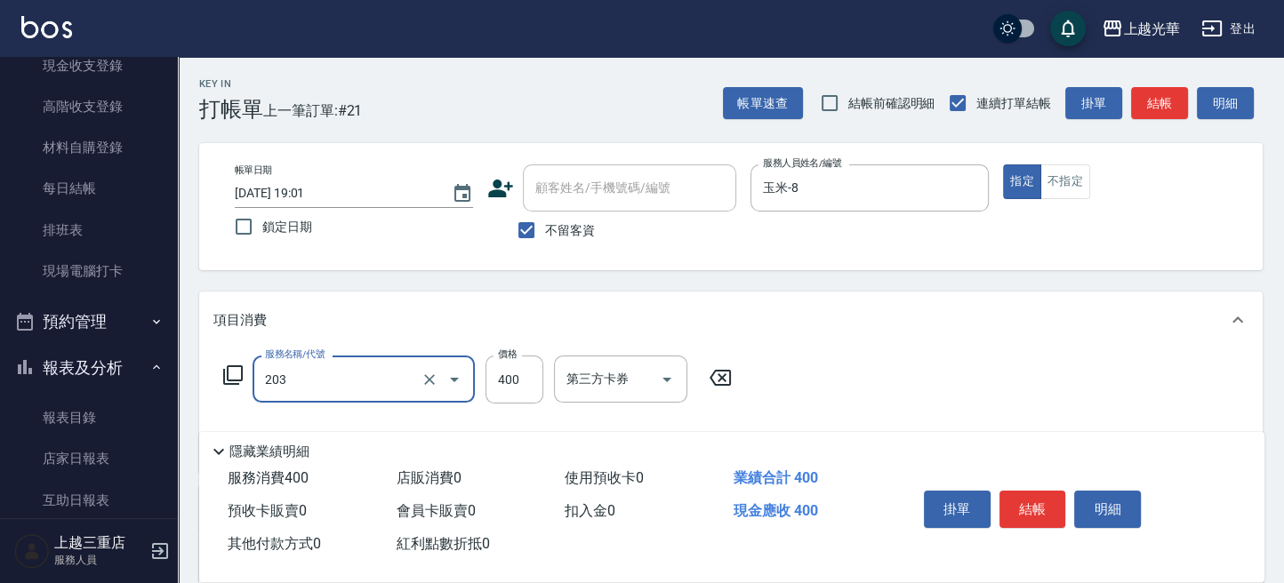
type input "指定單剪(203)"
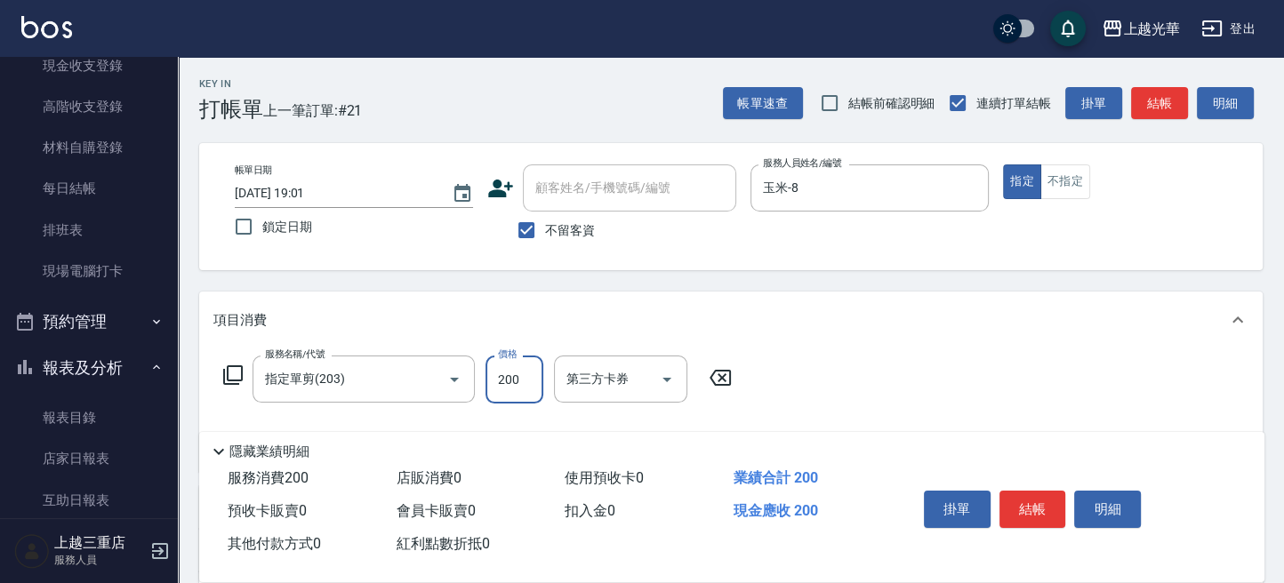
type input "200"
type input "指定洗髮(102)"
type input "200"
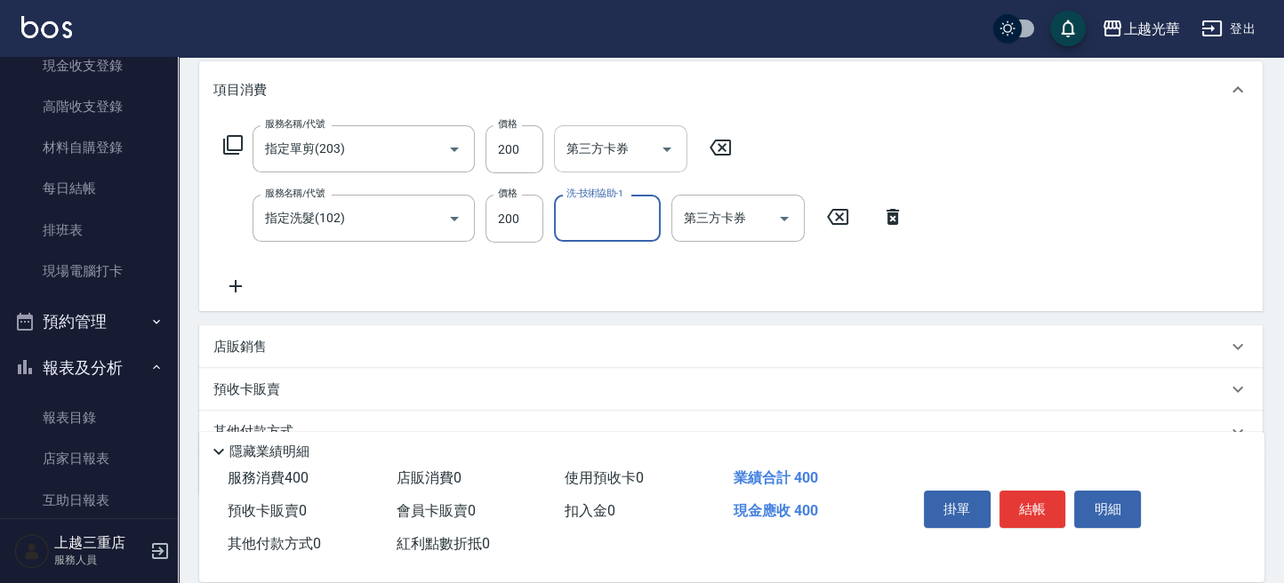
scroll to position [236, 0]
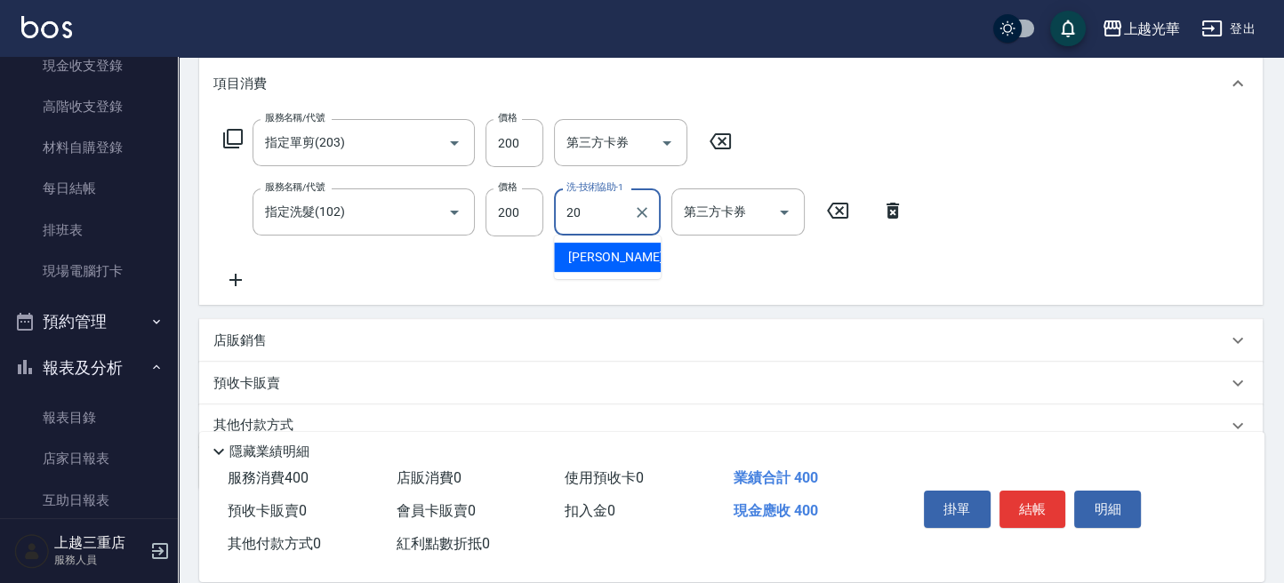
type input "[PERSON_NAME]-20"
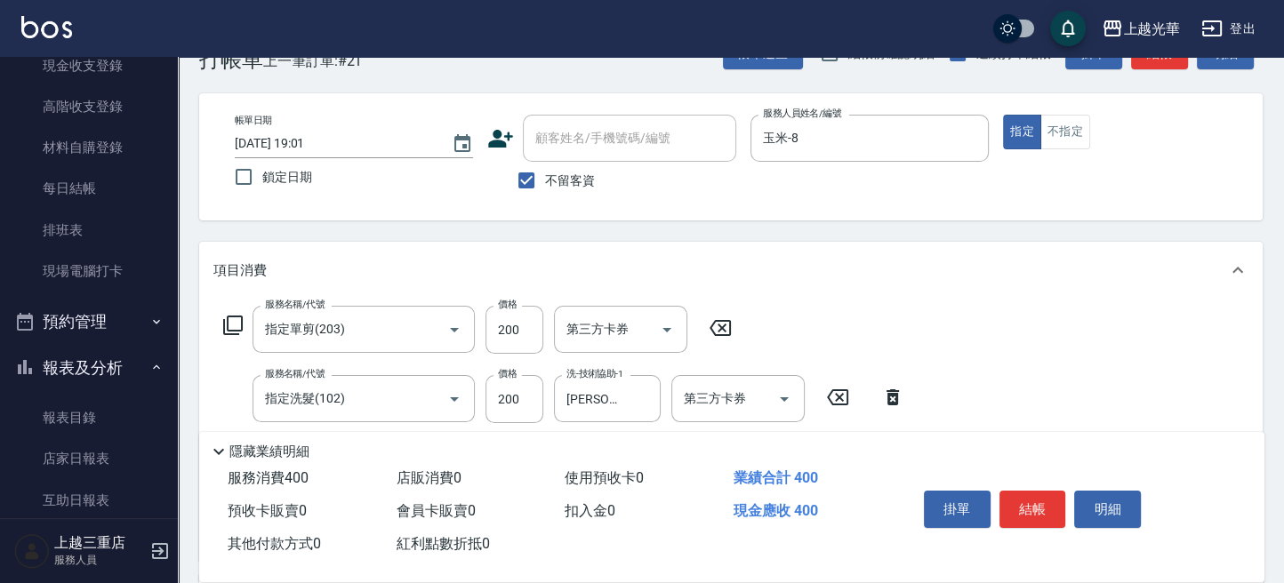
scroll to position [0, 0]
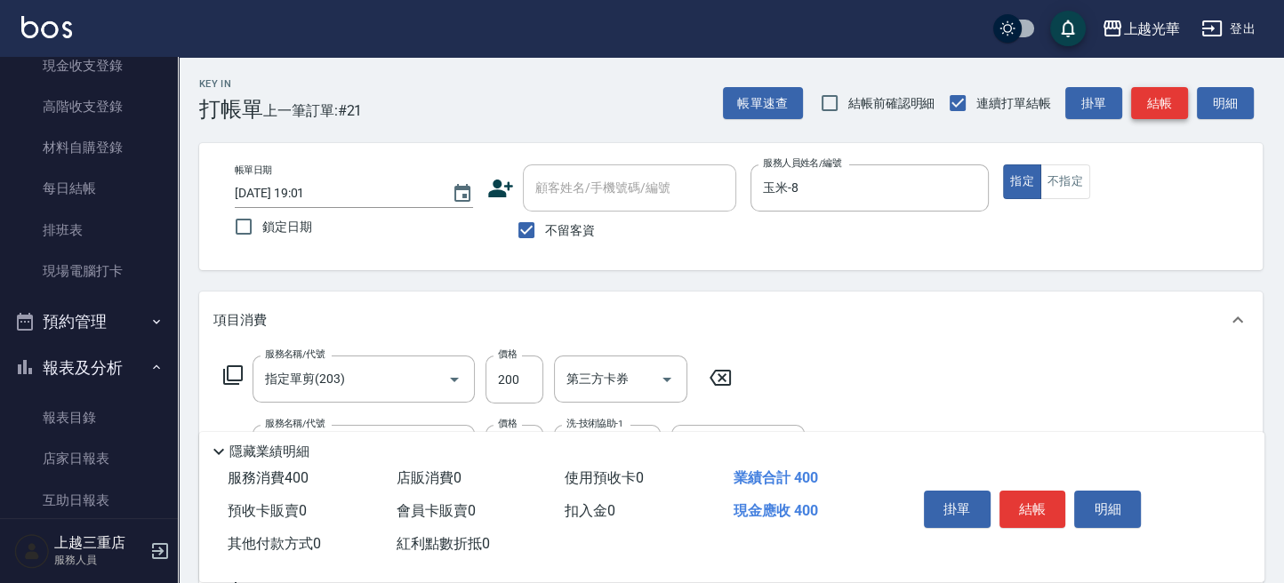
click at [1149, 103] on button "結帳" at bounding box center [1159, 103] width 57 height 33
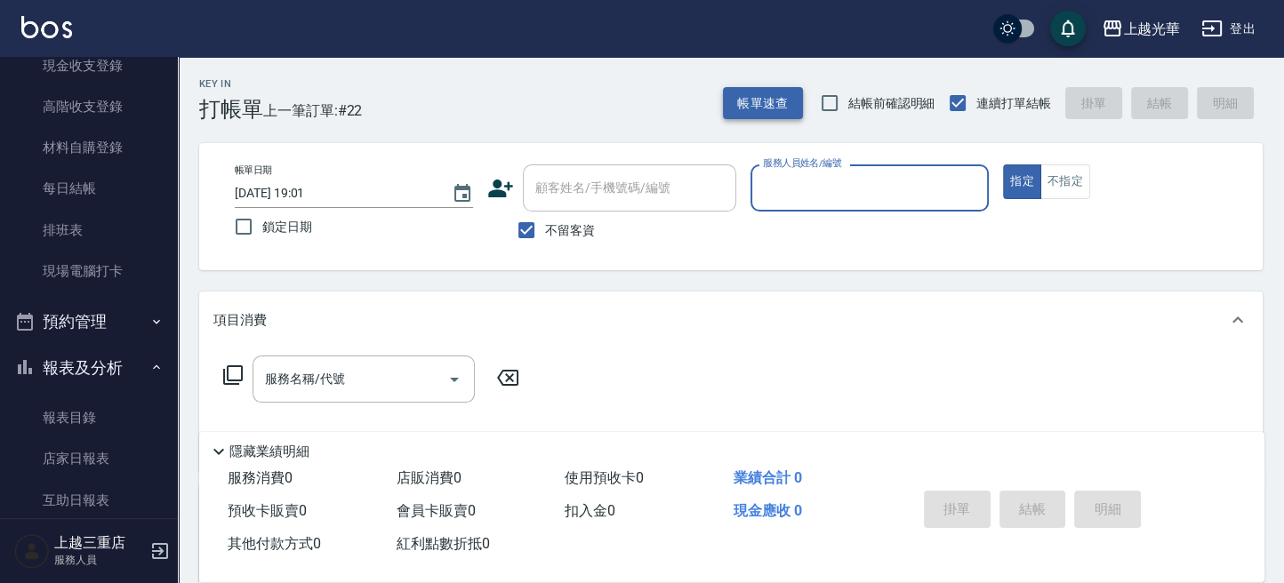
click at [746, 107] on button "帳單速查" at bounding box center [763, 103] width 80 height 33
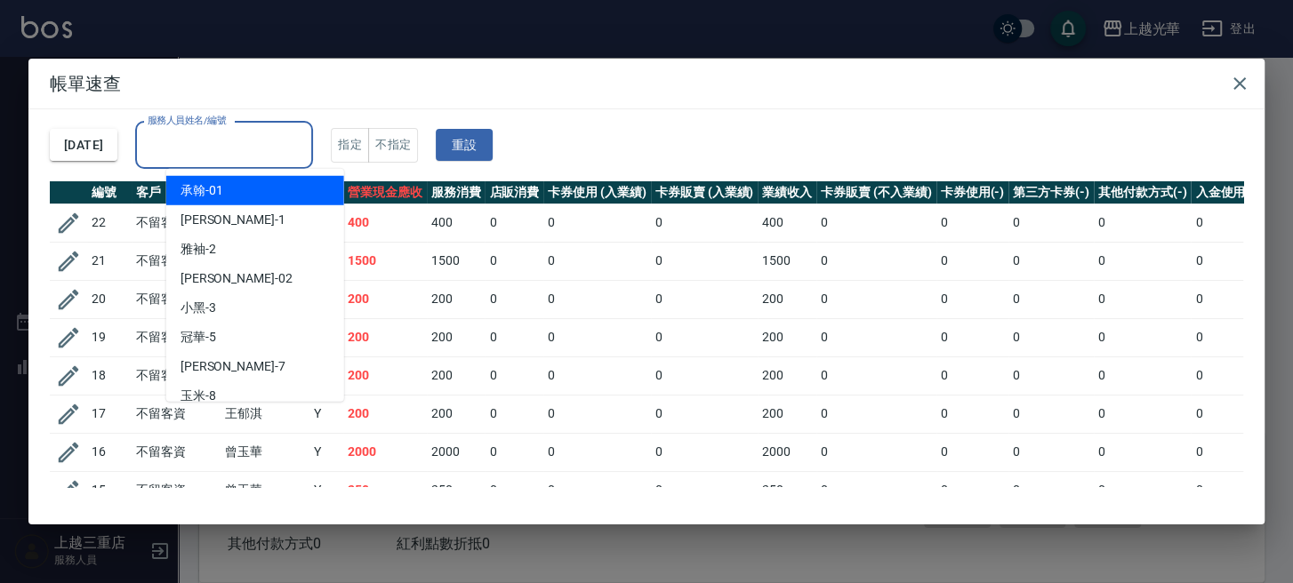
click at [279, 133] on input "服務人員姓名/編號" at bounding box center [224, 145] width 162 height 31
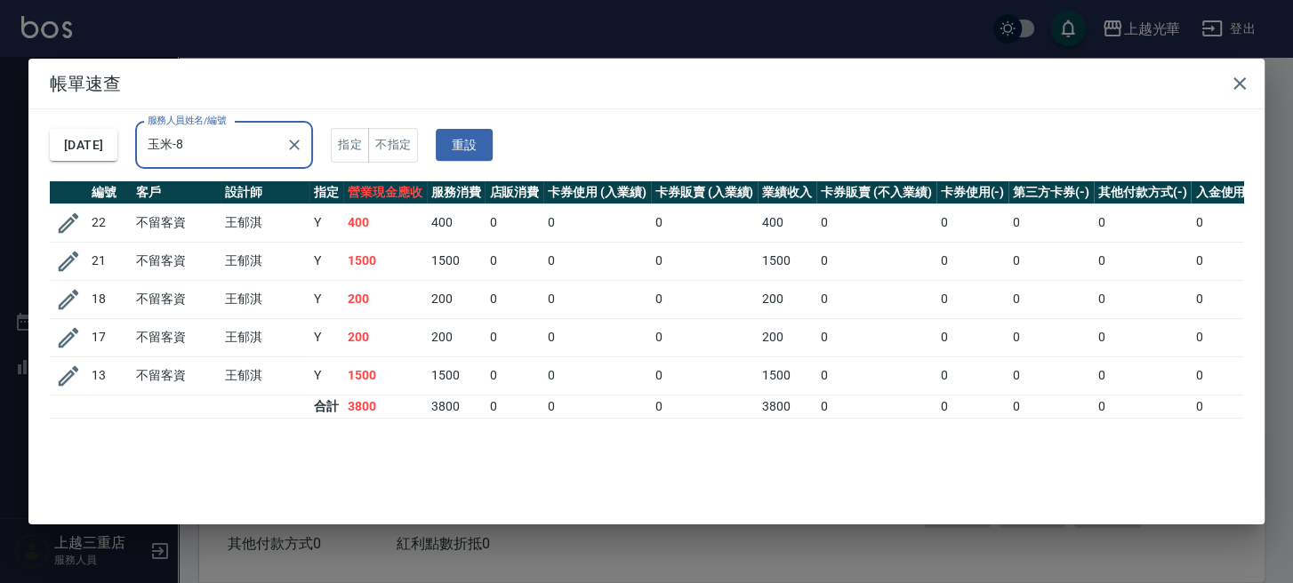
type input "玉米-8"
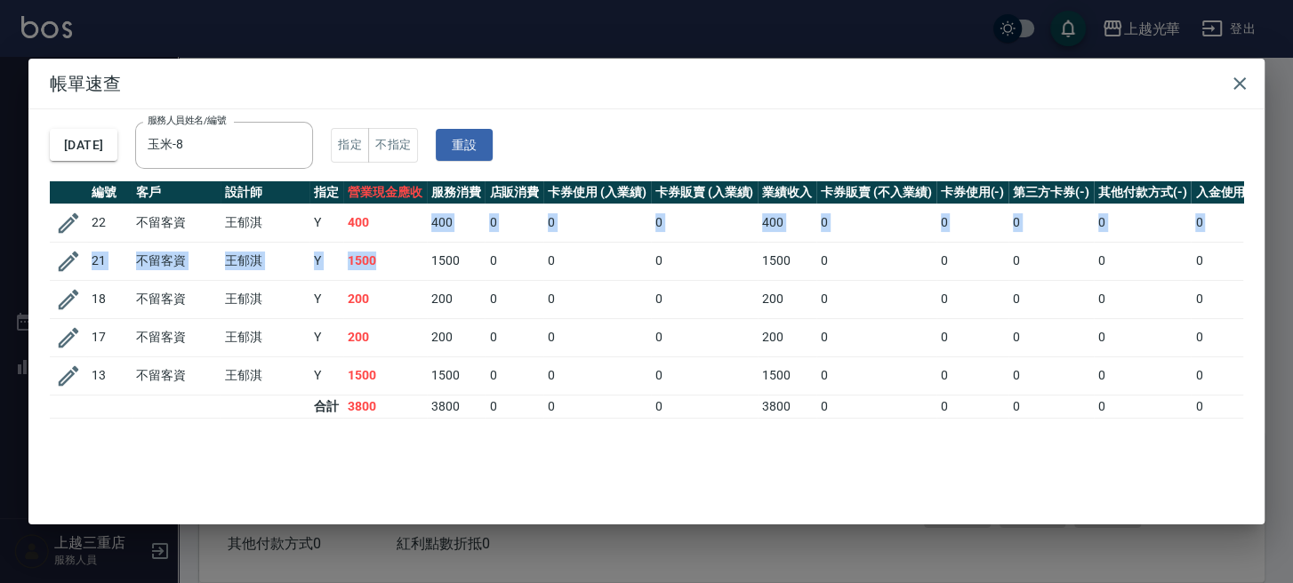
drag, startPoint x: 389, startPoint y: 217, endPoint x: 401, endPoint y: 276, distance: 60.7
click at [391, 272] on tbody "22 不留客資 [PERSON_NAME] Y 400 400 0 0 0 400 0 0 0 0 0 21 不留客資 [PERSON_NAME] Y 150…" at bounding box center [703, 311] width 1306 height 214
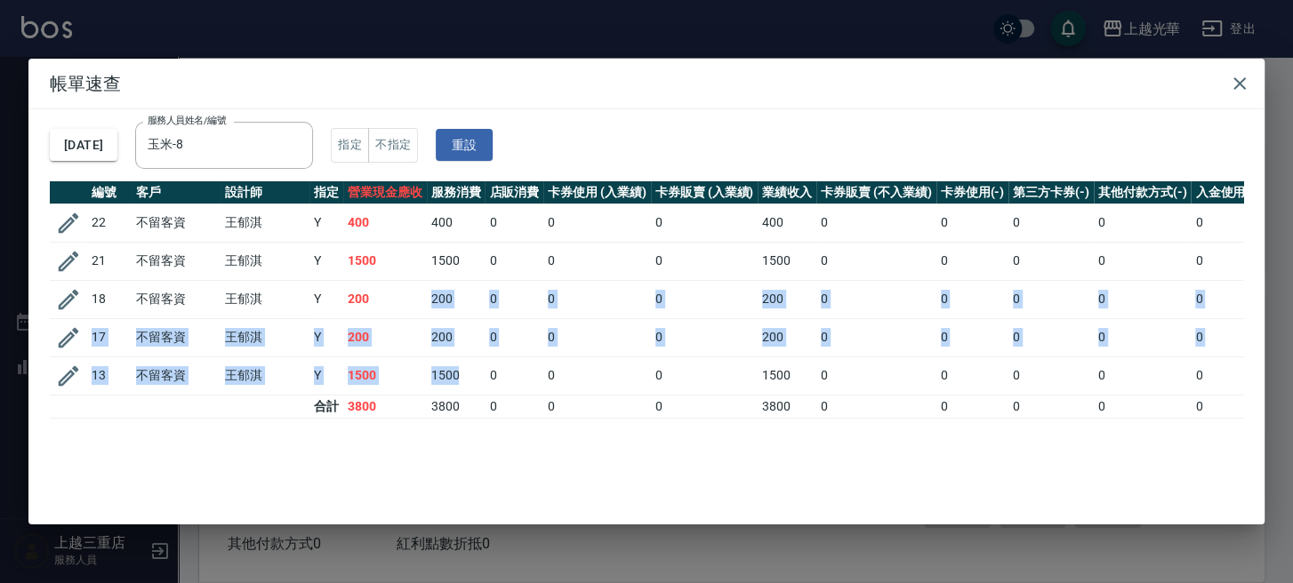
drag, startPoint x: 413, startPoint y: 288, endPoint x: 574, endPoint y: 273, distance: 162.5
click at [517, 327] on tbody "22 不留客資 [PERSON_NAME] Y 400 400 0 0 0 400 0 0 0 0 0 21 不留客資 [PERSON_NAME] Y 150…" at bounding box center [703, 311] width 1306 height 214
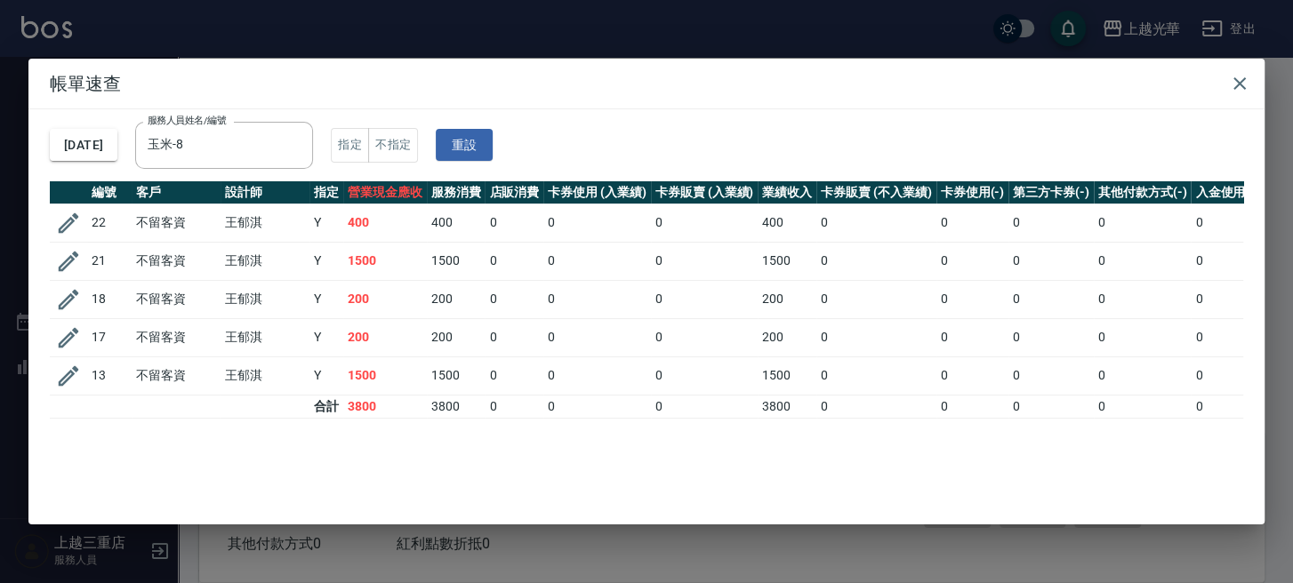
click at [853, 89] on h2 "帳單速查" at bounding box center [646, 84] width 1236 height 50
click at [1248, 86] on icon "button" at bounding box center [1239, 83] width 21 height 21
